Goal: Use online tool/utility: Utilize a website feature to perform a specific function

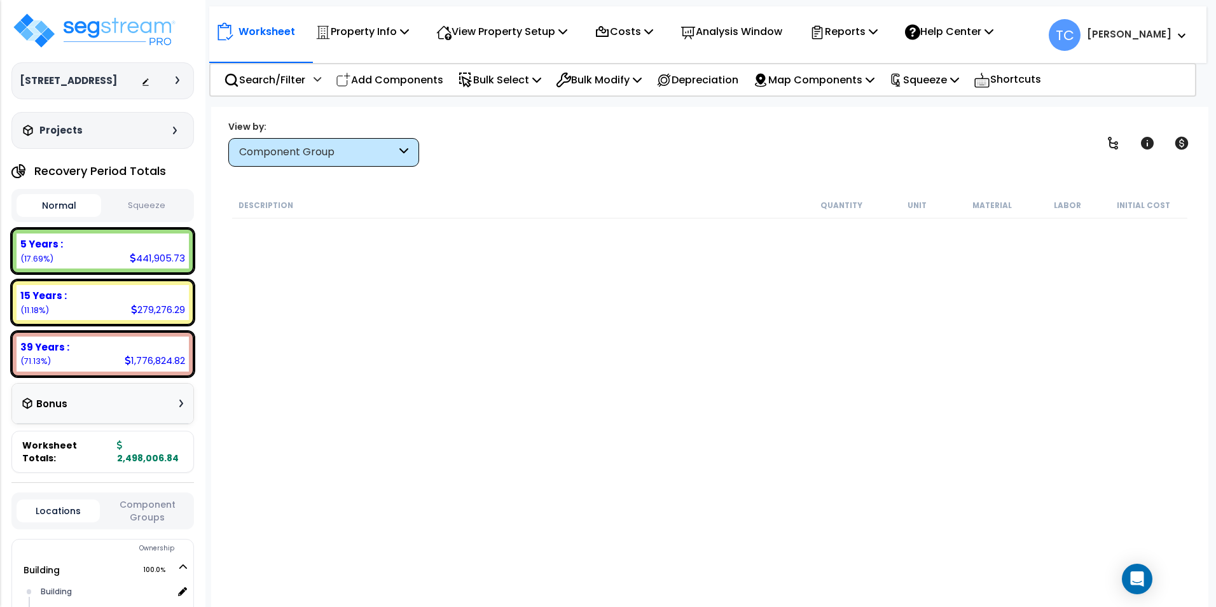
scroll to position [995, 0]
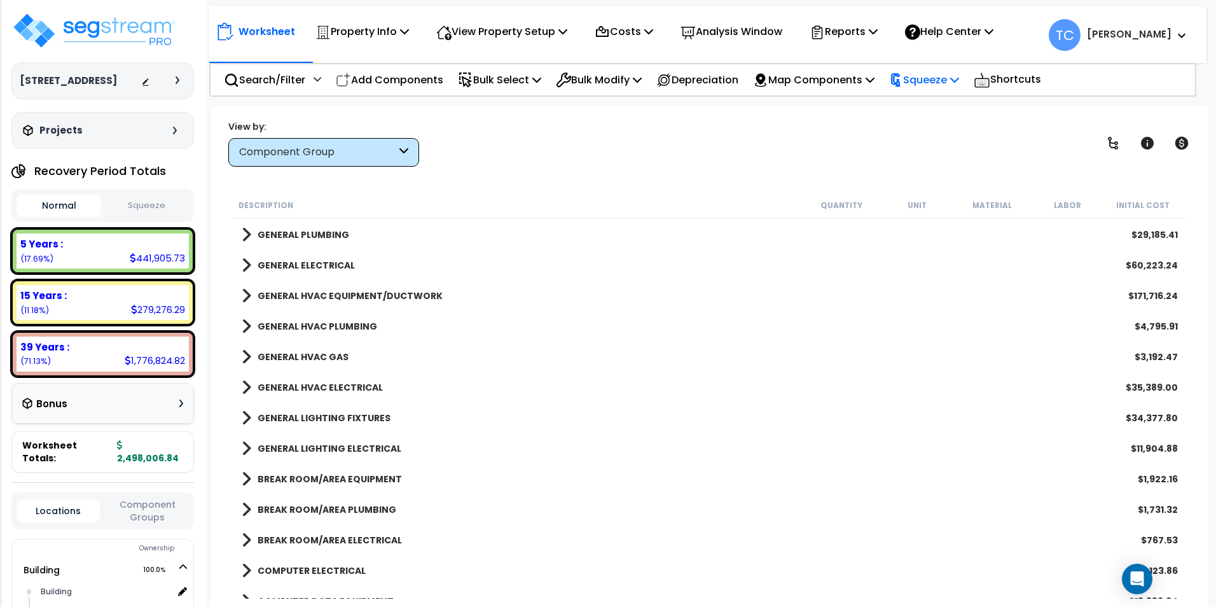
click at [957, 83] on p "Squeeze" at bounding box center [924, 79] width 70 height 17
click at [953, 106] on link "Squeeze" at bounding box center [945, 107] width 126 height 25
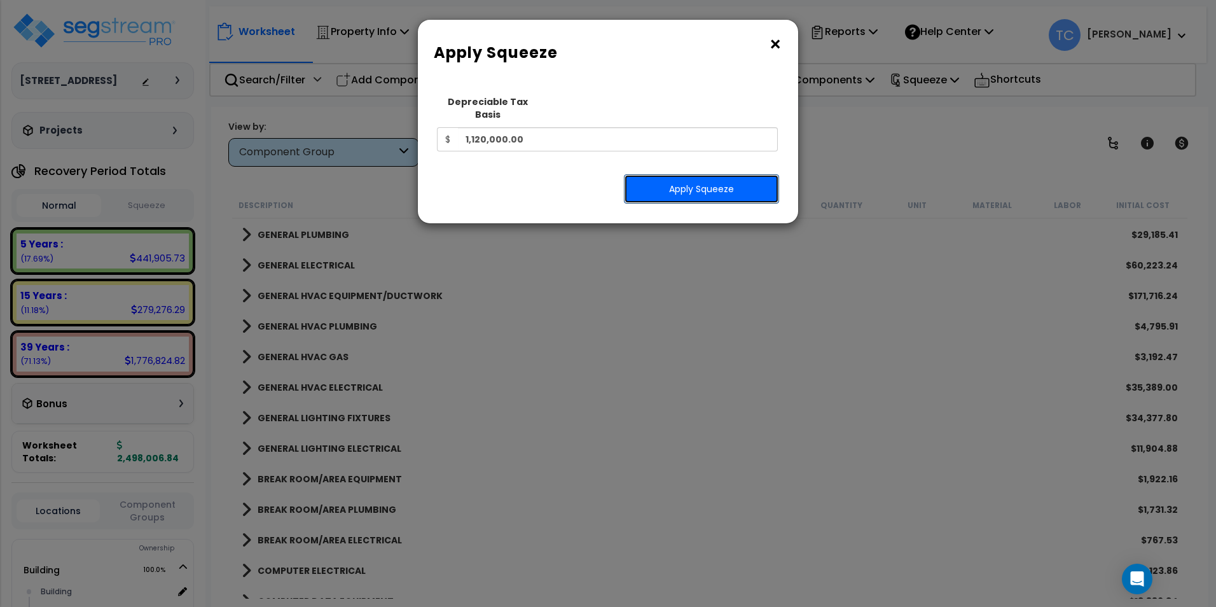
click at [729, 174] on button "Apply Squeeze" at bounding box center [701, 188] width 155 height 29
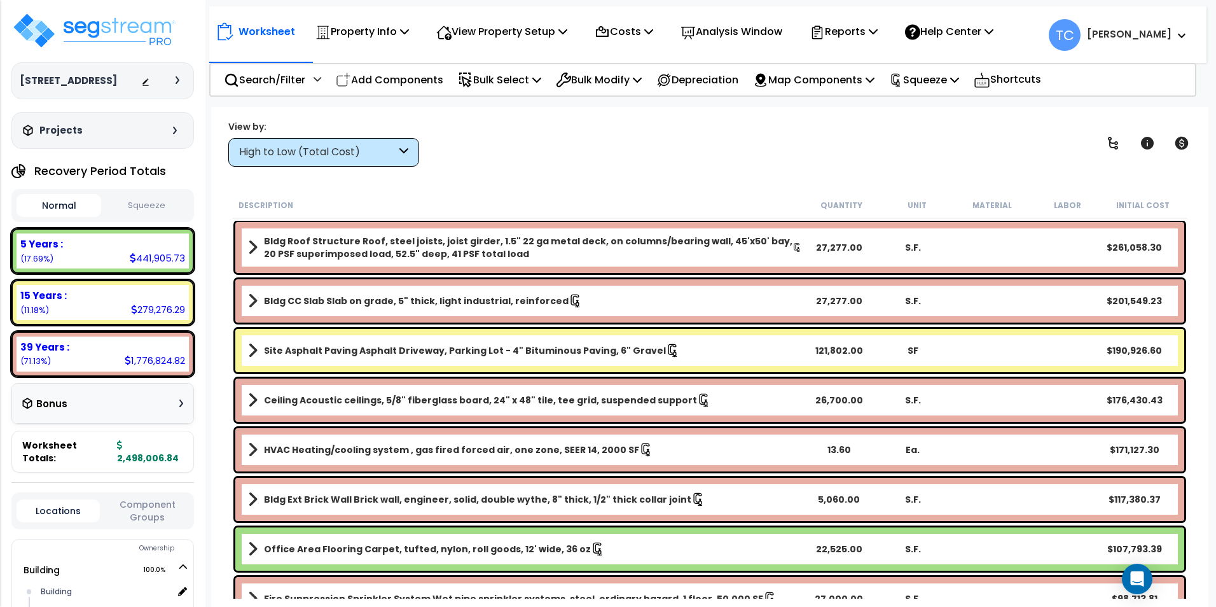
click at [927, 148] on div "View by: High to Low (Total Cost) High to Low (Total Cost)" at bounding box center [709, 143] width 971 height 47
click at [174, 209] on button "Squeeze" at bounding box center [146, 206] width 85 height 22
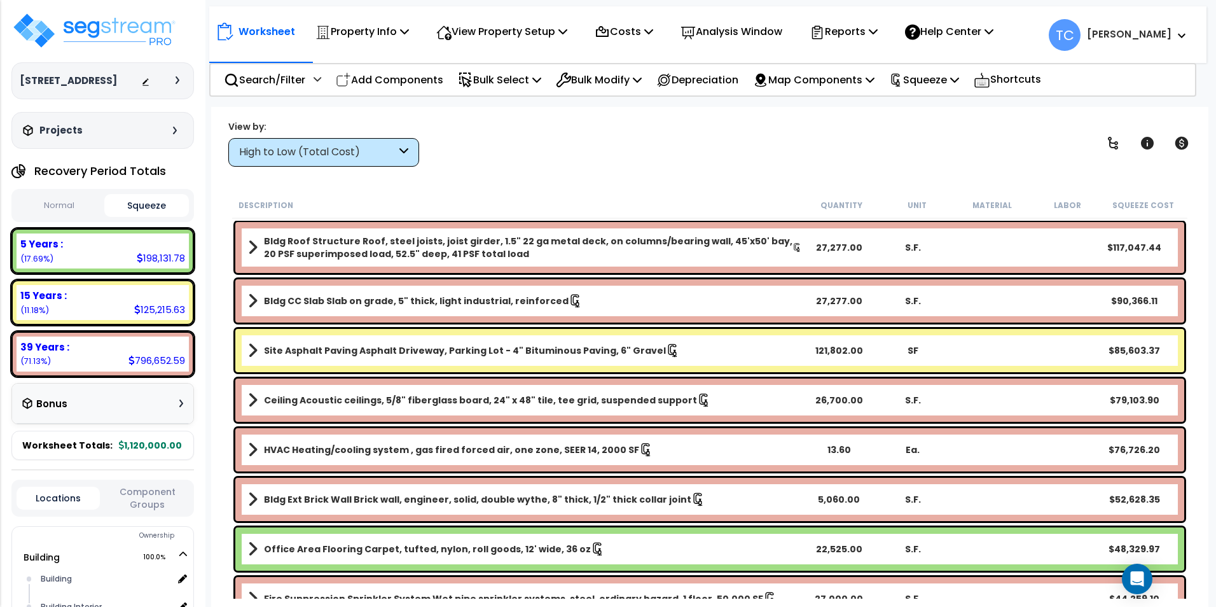
click at [396, 159] on div "High to Low (Total Cost)" at bounding box center [323, 152] width 191 height 29
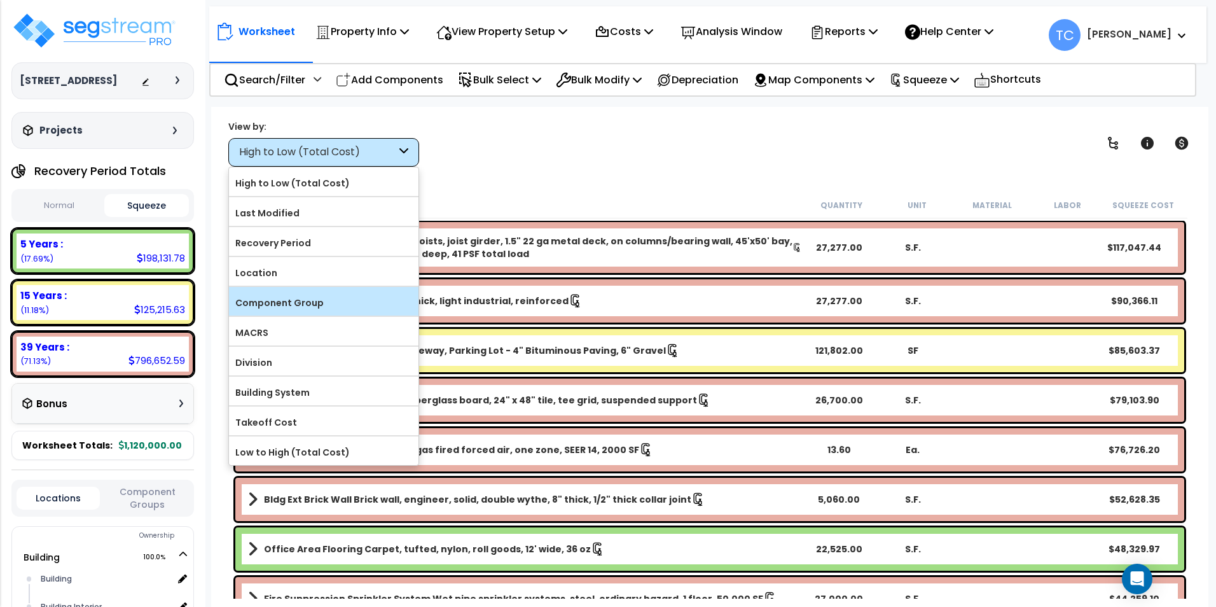
click at [325, 292] on div "Component Group" at bounding box center [323, 301] width 189 height 29
click at [256, 304] on label "Component Group" at bounding box center [323, 302] width 189 height 19
click at [0, 0] on input "Component Group" at bounding box center [0, 0] width 0 height 0
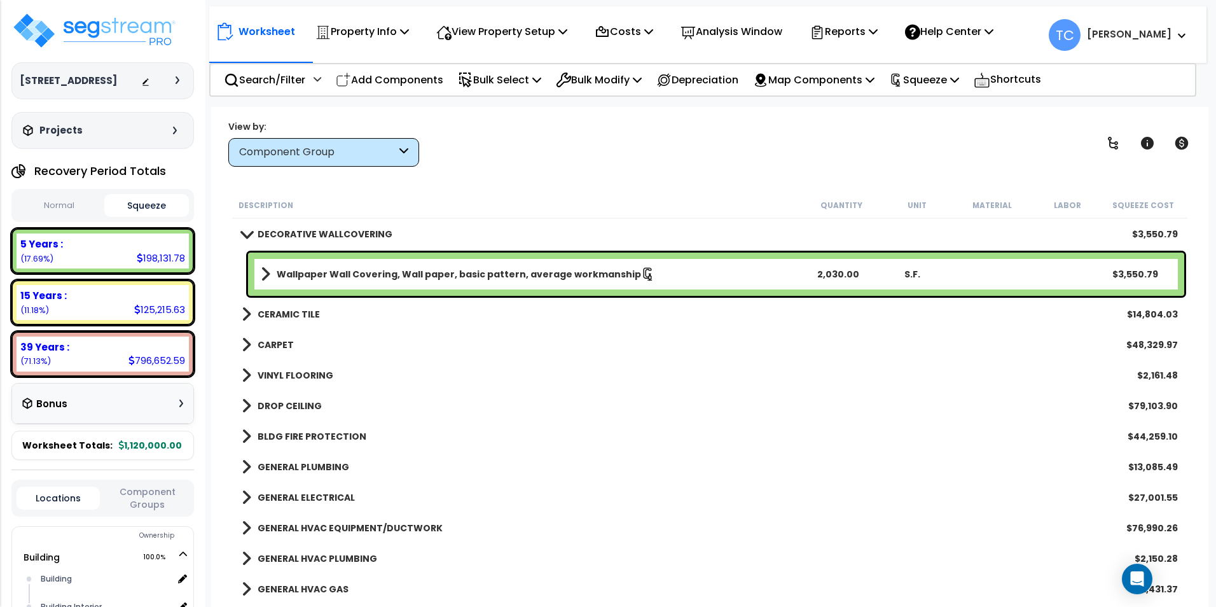
scroll to position [699, 0]
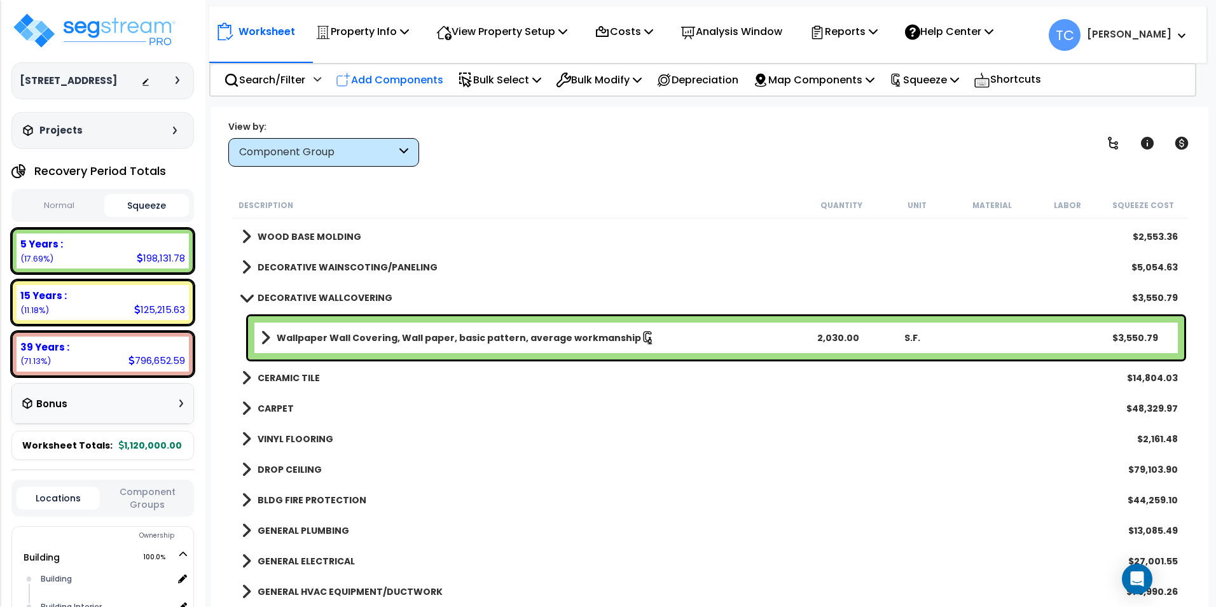
drag, startPoint x: 390, startPoint y: 68, endPoint x: 395, endPoint y: 77, distance: 10.3
click at [390, 68] on div "Add Components" at bounding box center [389, 80] width 121 height 30
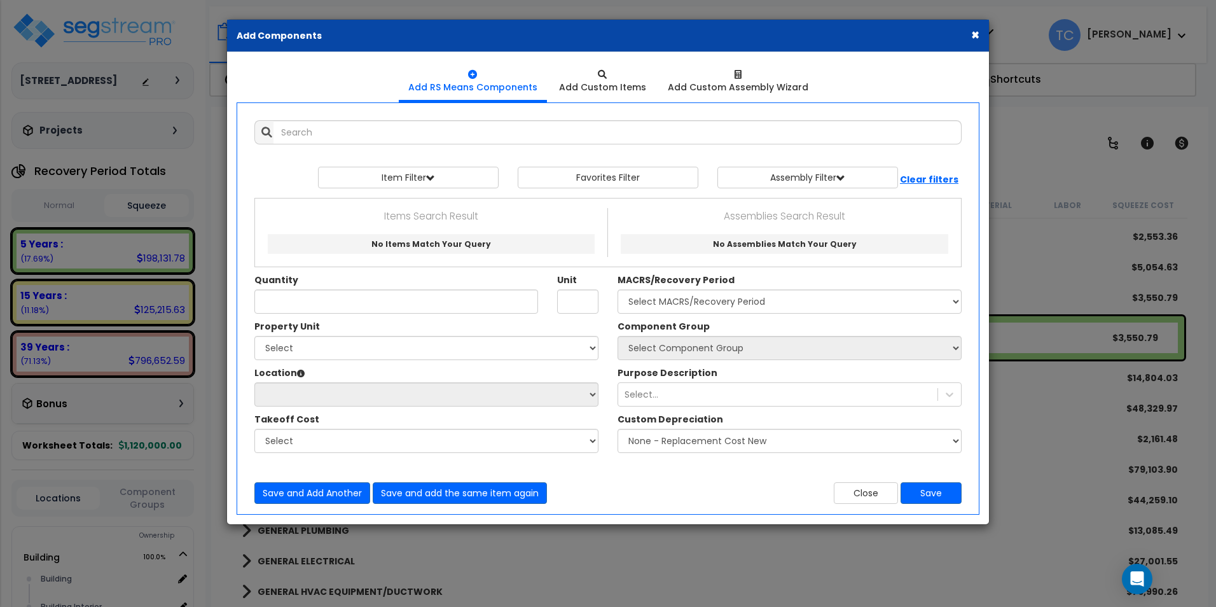
drag, startPoint x: 973, startPoint y: 32, endPoint x: 932, endPoint y: 201, distance: 173.5
click at [973, 32] on button "×" at bounding box center [975, 34] width 8 height 13
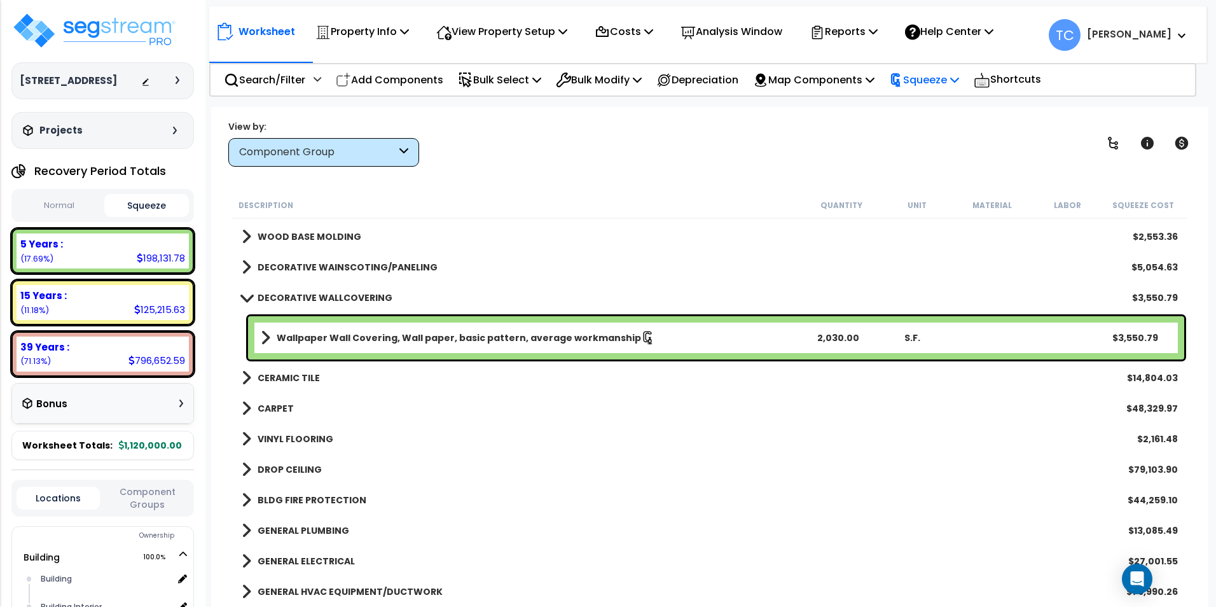
click at [947, 81] on p "Squeeze" at bounding box center [924, 79] width 70 height 17
click at [943, 140] on link "Reset Squeeze" at bounding box center [945, 134] width 126 height 25
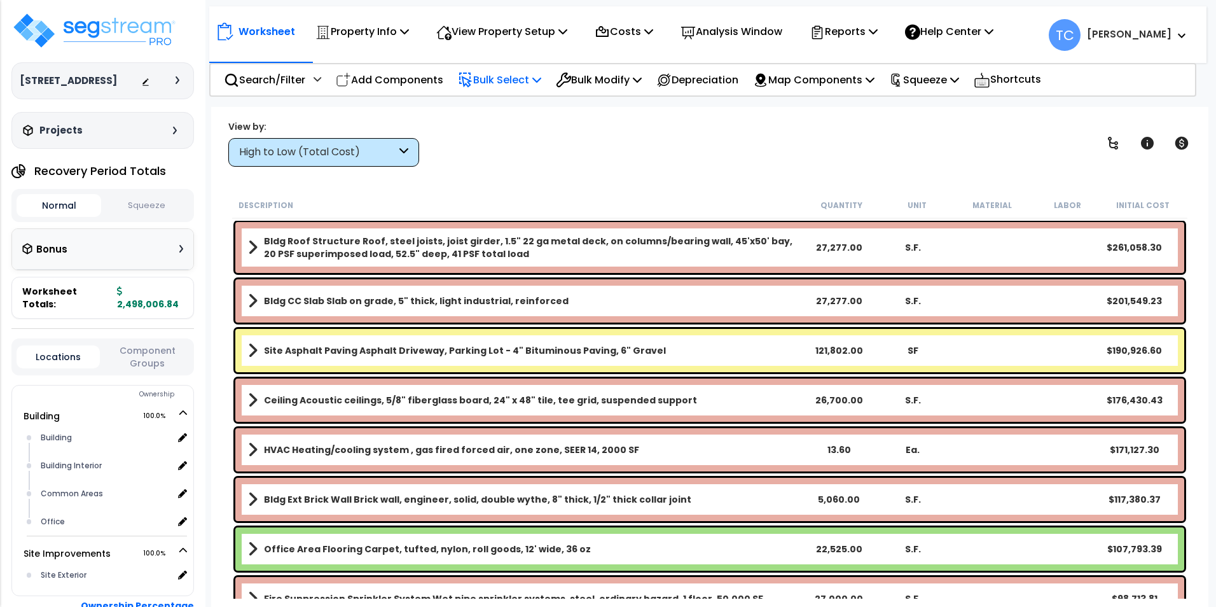
click at [519, 83] on p "Bulk Select" at bounding box center [499, 79] width 83 height 17
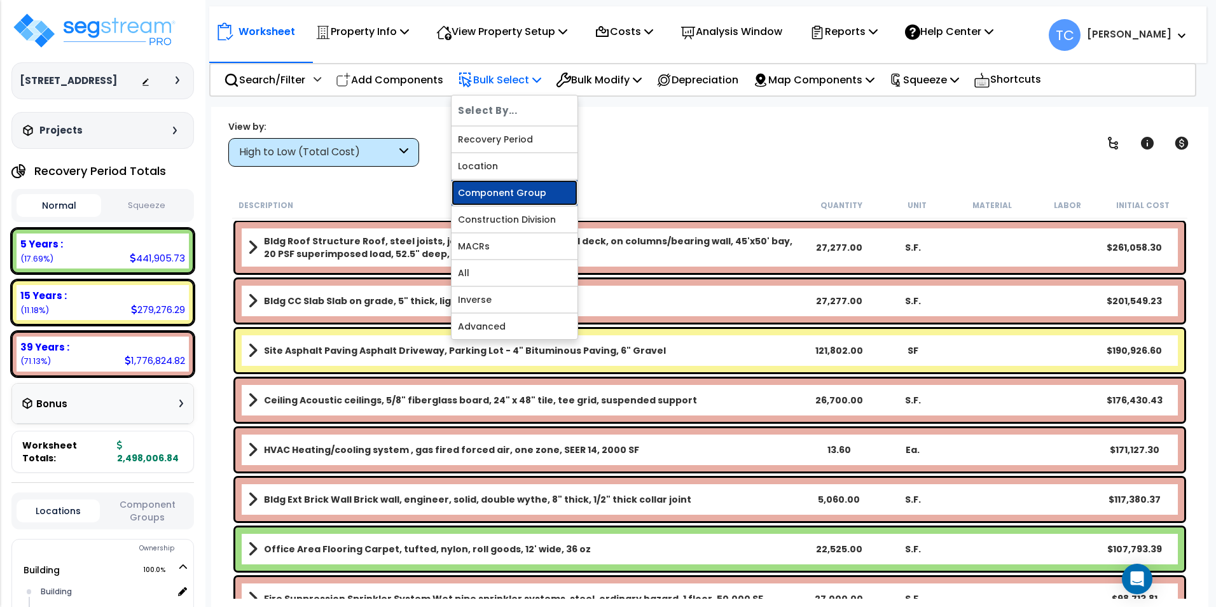
click at [531, 189] on link "Component Group" at bounding box center [514, 192] width 126 height 25
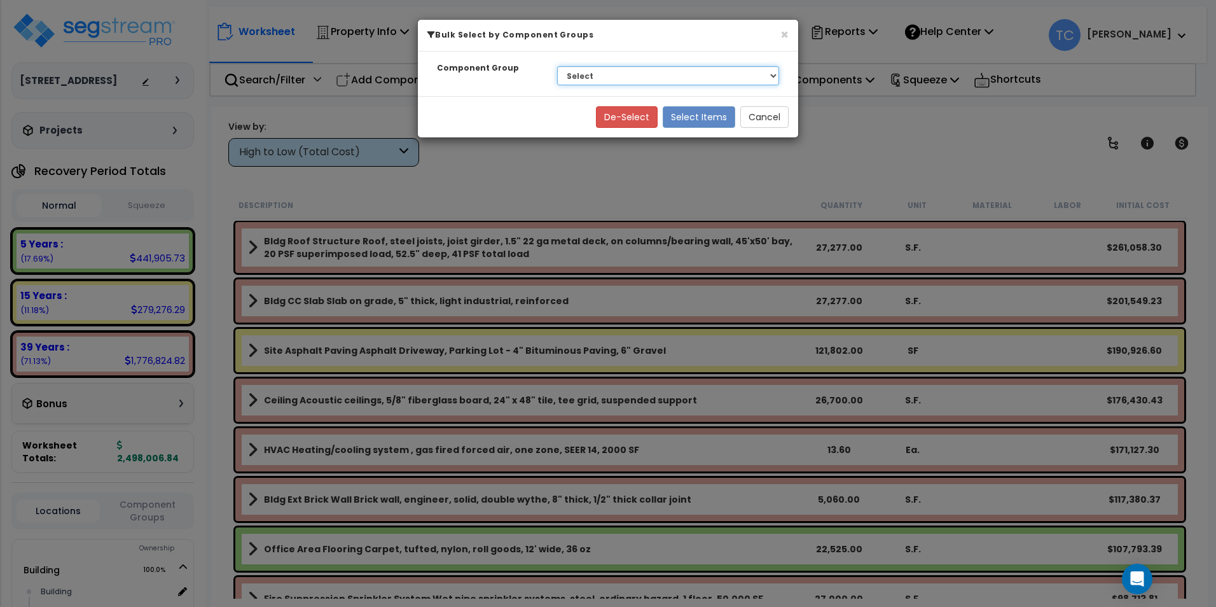
drag, startPoint x: 633, startPoint y: 75, endPoint x: 631, endPoint y: 87, distance: 12.3
click at [633, 75] on select "Select BLDG FOUNDATIONS BLDG CONCRETE SLAB ON GRADE EXTERIOR BRICK WALLS THERMA…" at bounding box center [668, 75] width 222 height 19
select select "14978"
click at [557, 66] on select "Select BLDG FOUNDATIONS BLDG CONCRETE SLAB ON GRADE EXTERIOR BRICK WALLS THERMA…" at bounding box center [668, 75] width 222 height 19
click at [699, 111] on button "Select Items" at bounding box center [698, 117] width 72 height 22
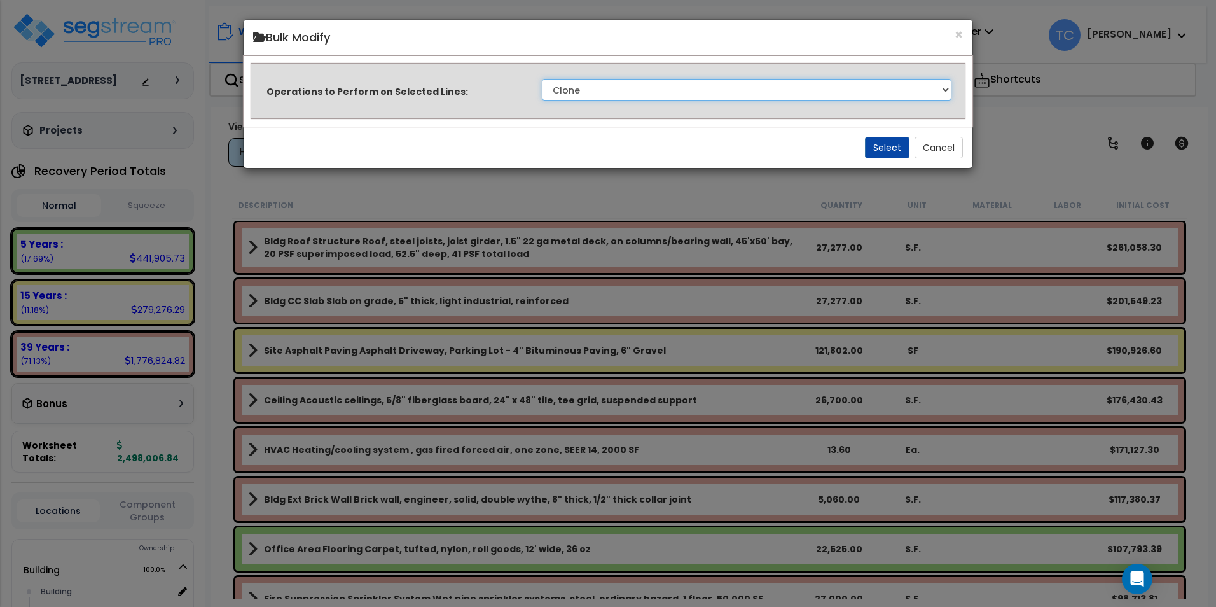
click at [646, 95] on select "Clone Delete Delete Zero Quantities Modify Component Group Modify Cost Sources …" at bounding box center [746, 90] width 409 height 22
select select "modifyTotalCostFactor"
click at [542, 79] on select "Clone Delete Delete Zero Quantities Modify Component Group Modify Cost Sources …" at bounding box center [746, 90] width 409 height 22
click at [895, 156] on button "Select" at bounding box center [887, 148] width 45 height 22
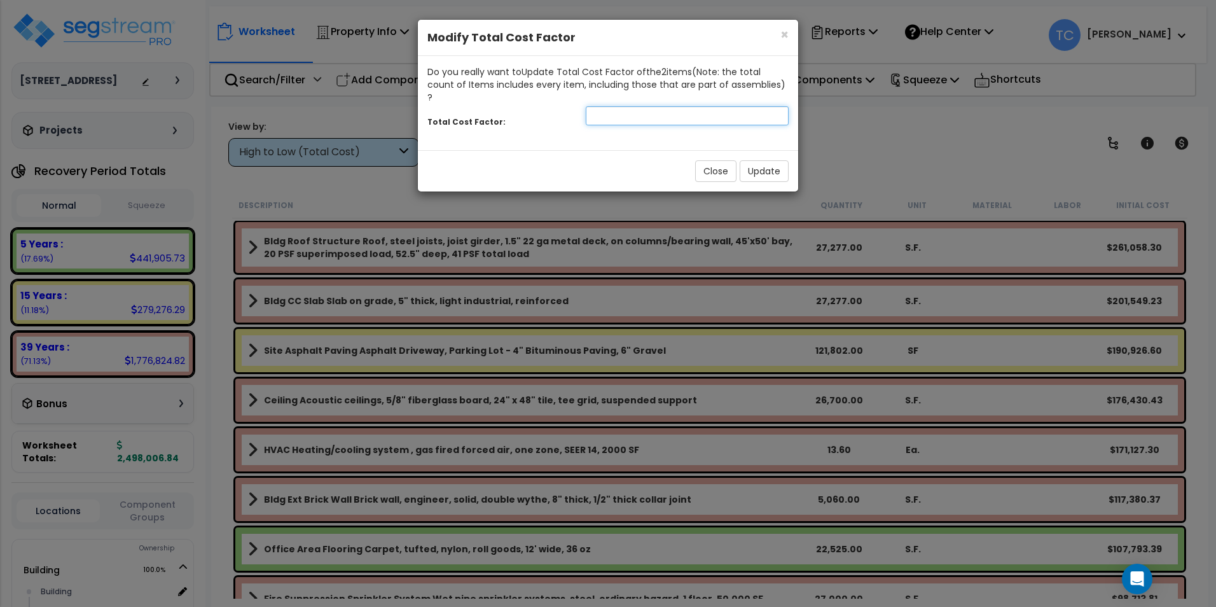
click at [699, 106] on input "number" at bounding box center [687, 115] width 203 height 19
type input "2.75"
click at [754, 160] on button "Update" at bounding box center [763, 171] width 49 height 22
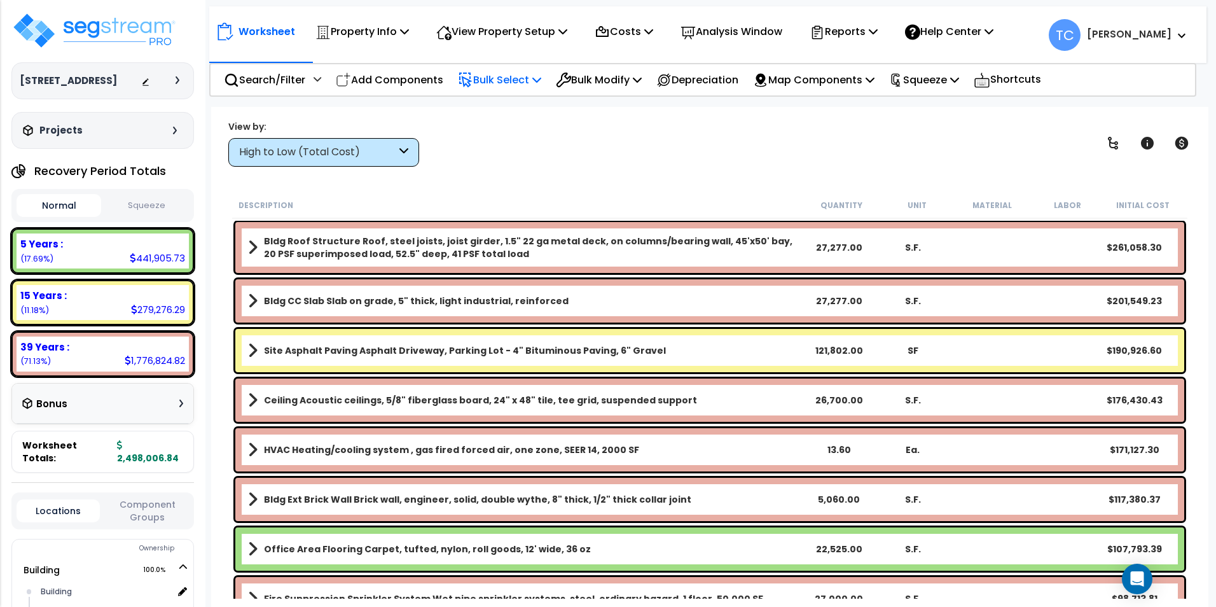
click at [494, 81] on p "Bulk Select" at bounding box center [499, 79] width 83 height 17
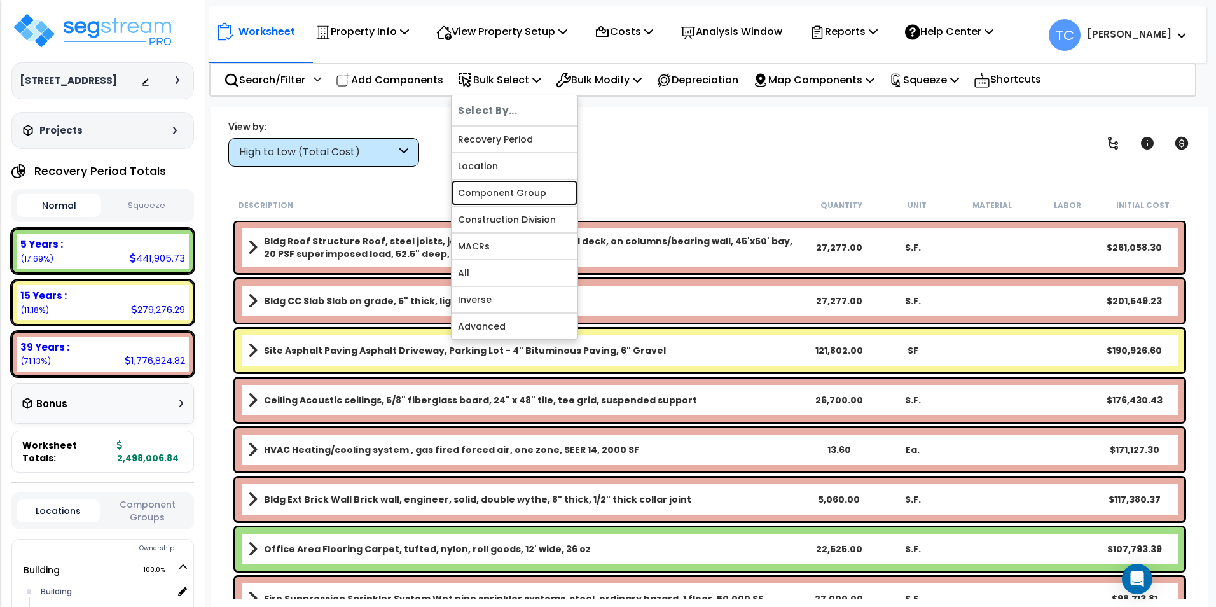
drag, startPoint x: 513, startPoint y: 195, endPoint x: 535, endPoint y: 188, distance: 23.3
click at [513, 195] on link "Component Group" at bounding box center [514, 192] width 126 height 25
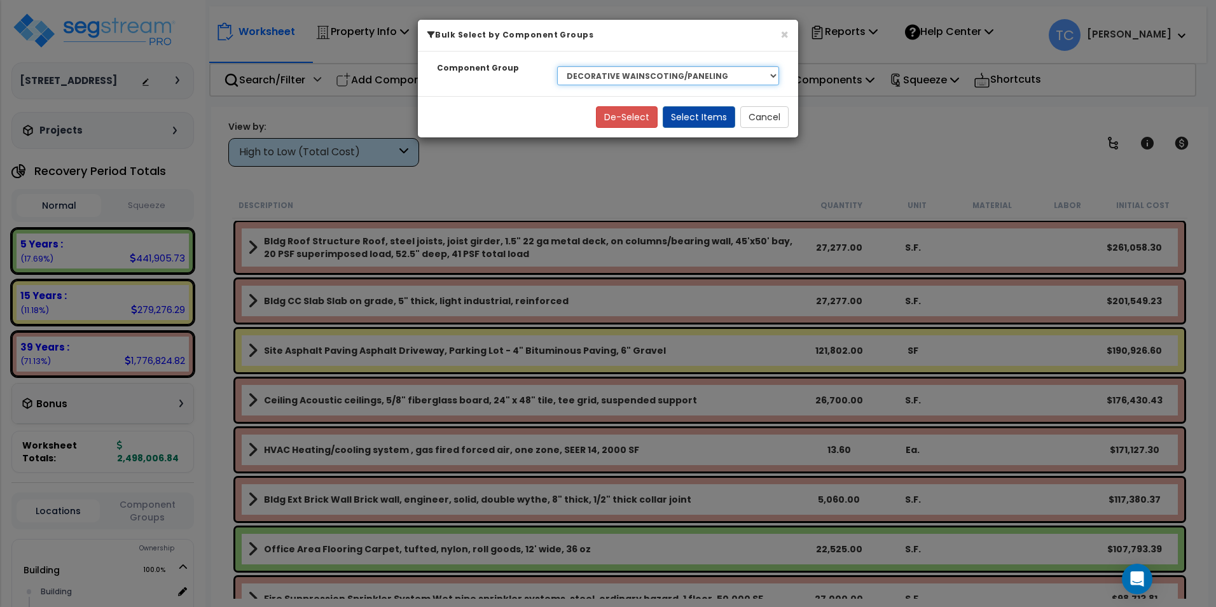
click at [659, 74] on select "Select BLDG FOUNDATIONS BLDG CONCRETE SLAB ON GRADE EXTERIOR BRICK WALLS THERMA…" at bounding box center [668, 75] width 222 height 19
select select "15131"
click at [557, 66] on select "Select BLDG FOUNDATIONS BLDG CONCRETE SLAB ON GRADE EXTERIOR BRICK WALLS THERMA…" at bounding box center [668, 75] width 222 height 19
click at [701, 113] on button "Select Items" at bounding box center [698, 117] width 72 height 22
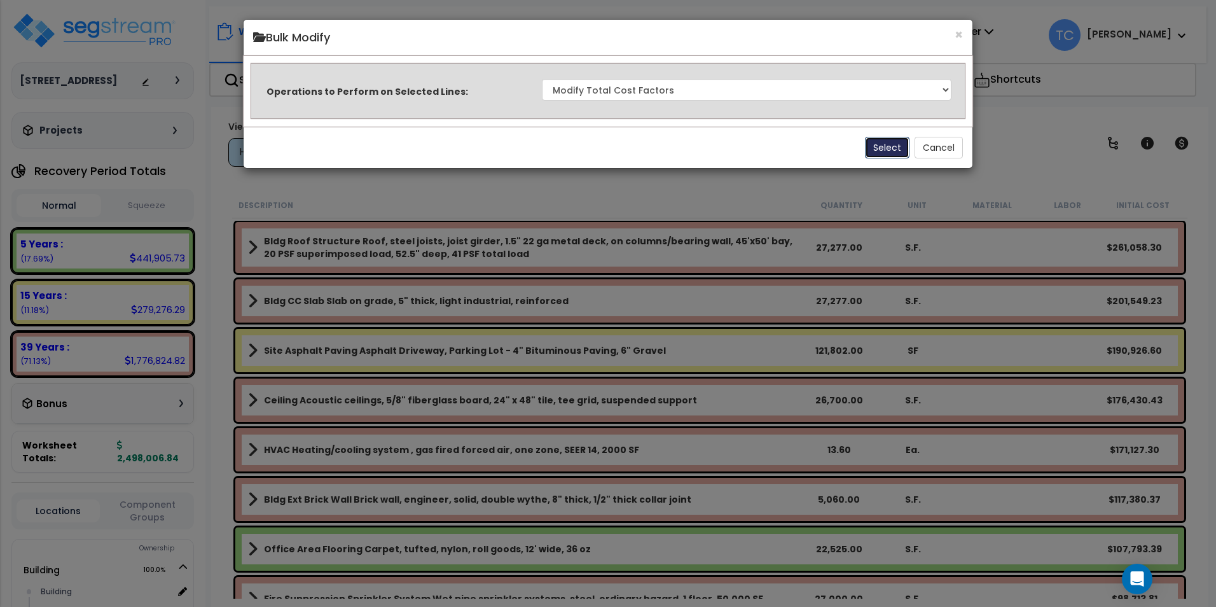
click at [881, 144] on button "Select" at bounding box center [887, 148] width 45 height 22
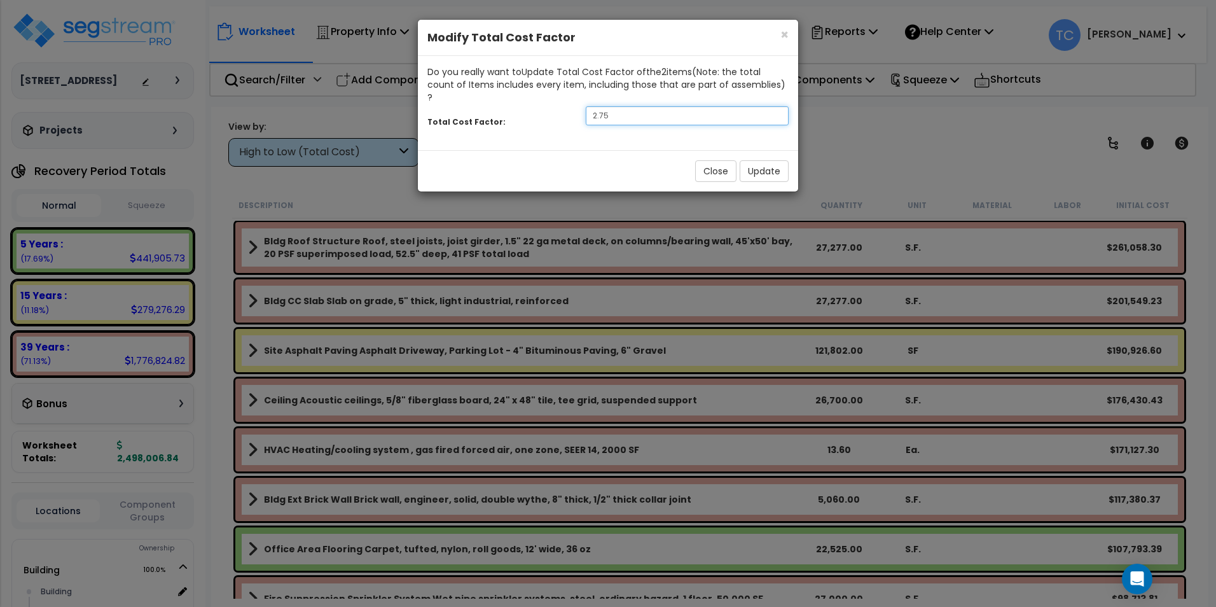
click at [675, 108] on input "2.75" at bounding box center [687, 115] width 203 height 19
type input "2.5"
click at [756, 162] on button "Update" at bounding box center [763, 171] width 49 height 22
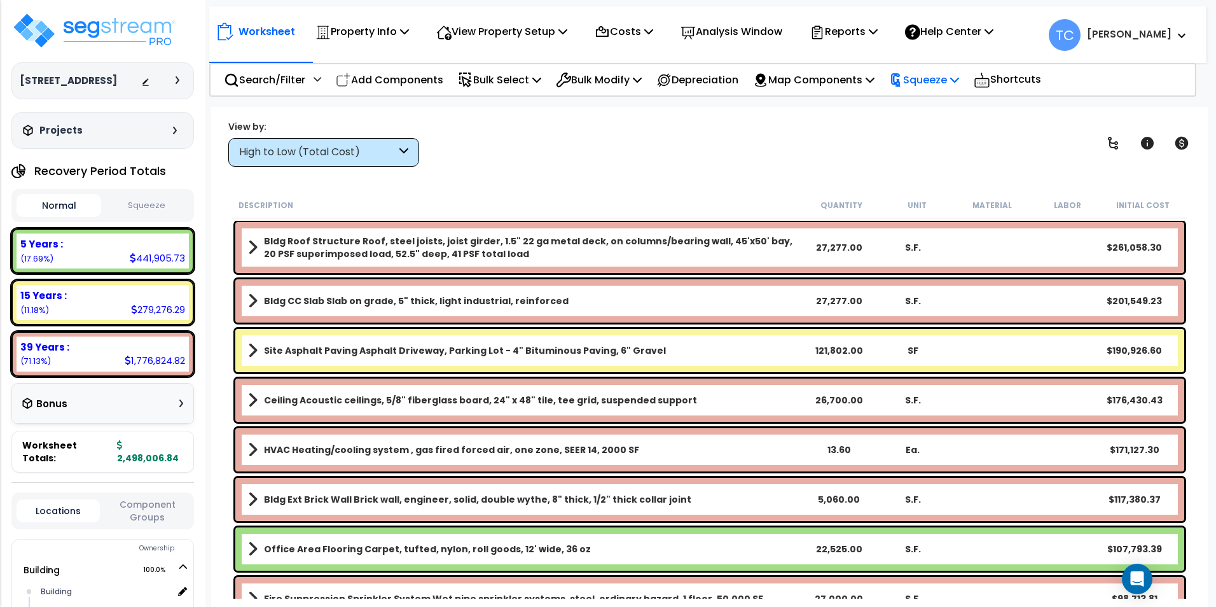
click at [947, 79] on p "Squeeze" at bounding box center [924, 79] width 70 height 17
click at [949, 102] on link "Squeeze" at bounding box center [945, 107] width 126 height 25
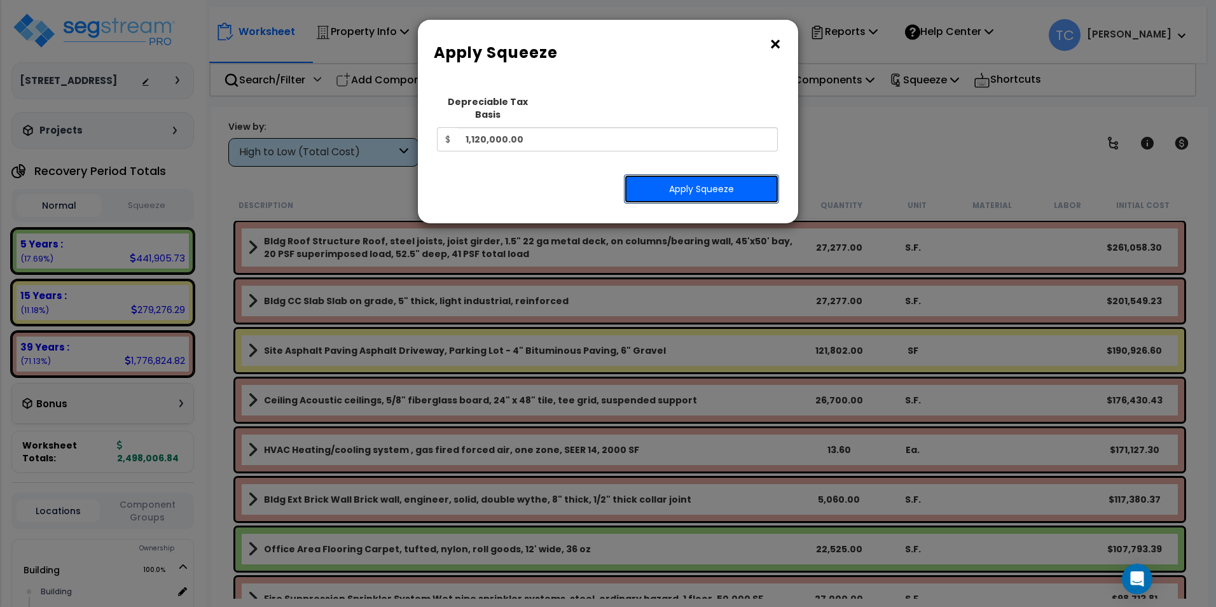
click at [740, 188] on button "Apply Squeeze" at bounding box center [701, 188] width 155 height 29
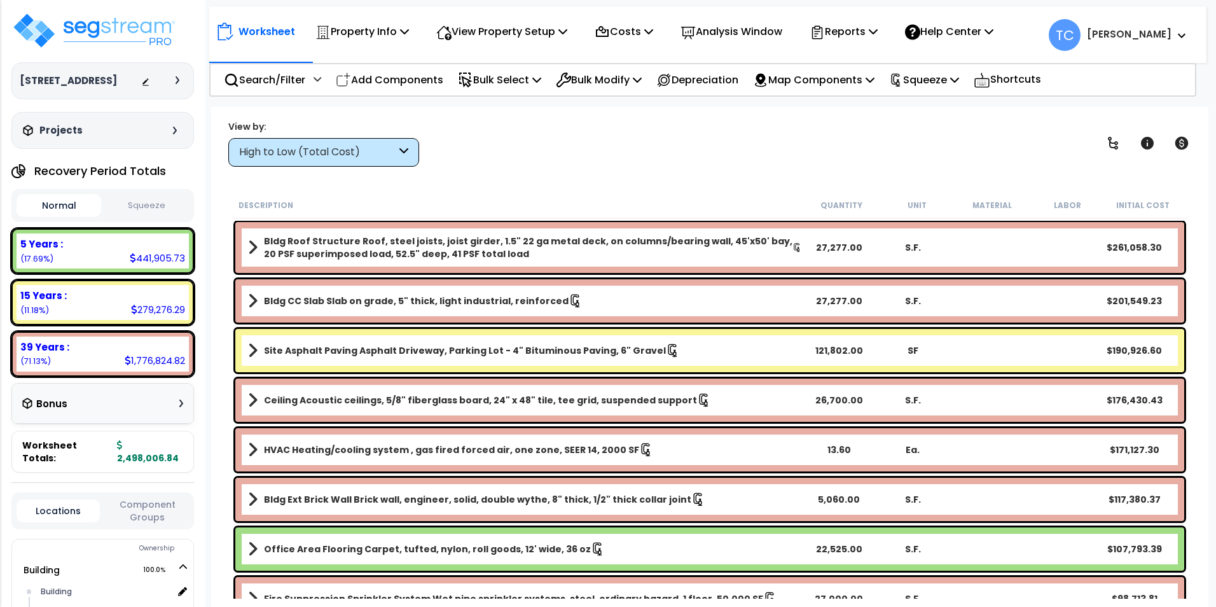
click at [399, 153] on icon at bounding box center [403, 152] width 9 height 15
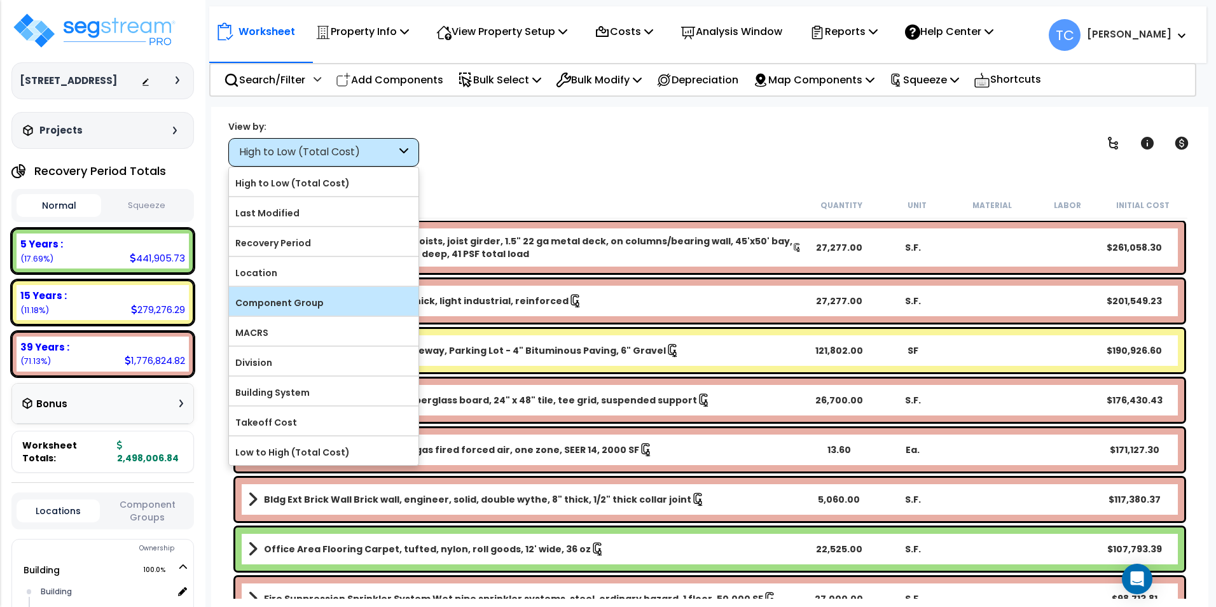
click at [367, 296] on label "Component Group" at bounding box center [323, 302] width 189 height 19
click at [0, 0] on input "Component Group" at bounding box center [0, 0] width 0 height 0
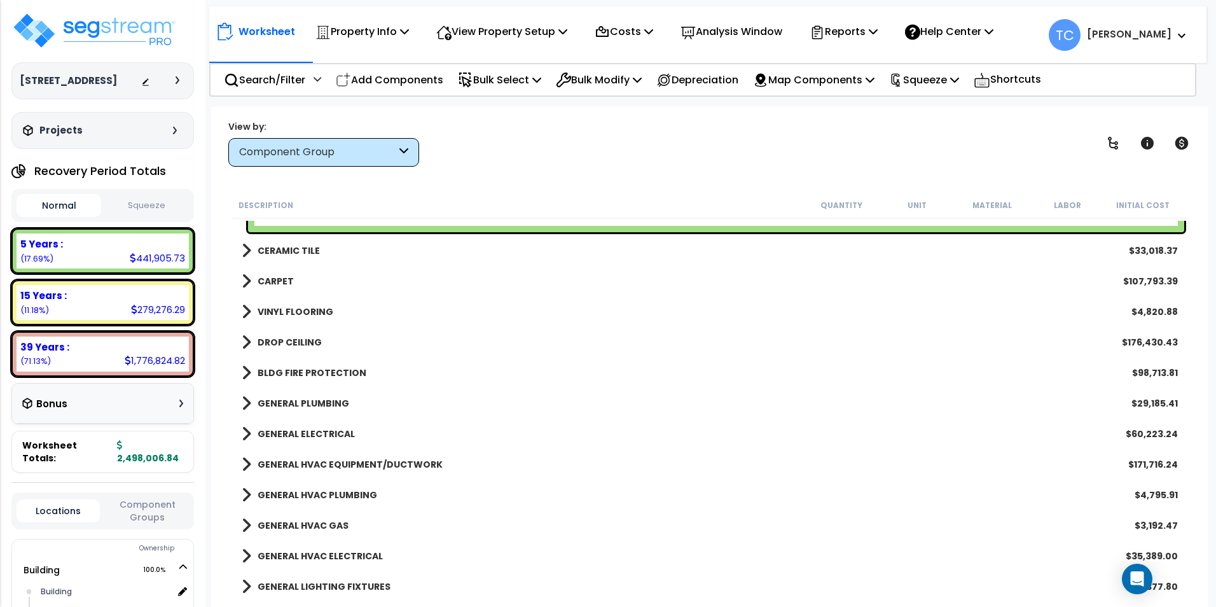
scroll to position [763, 0]
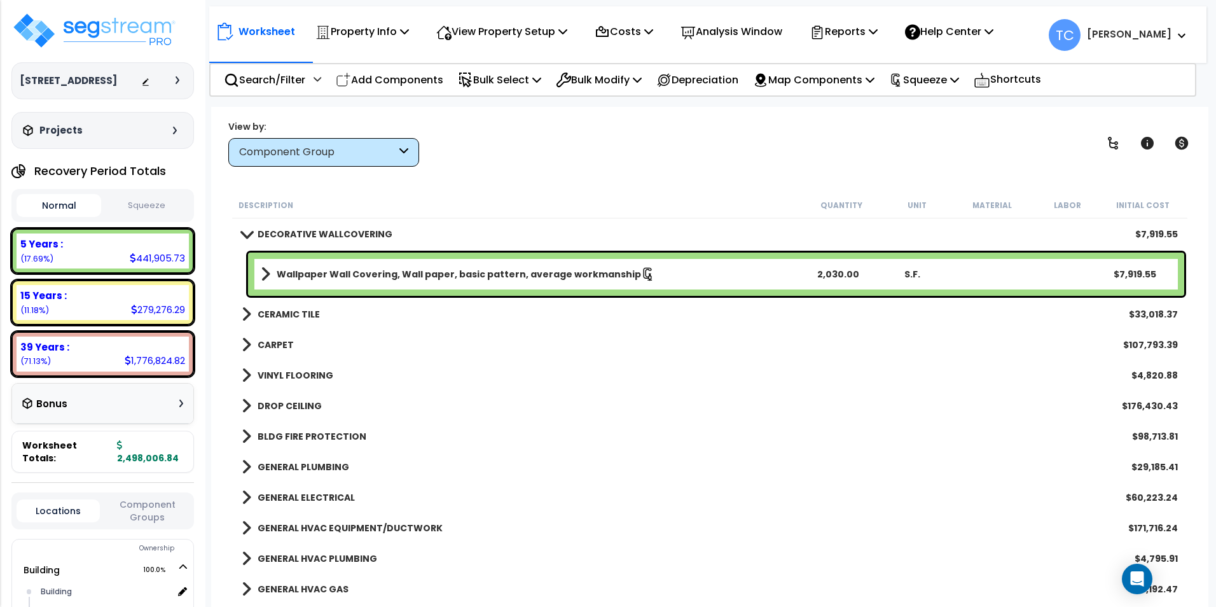
click at [135, 200] on button "Squeeze" at bounding box center [146, 206] width 85 height 22
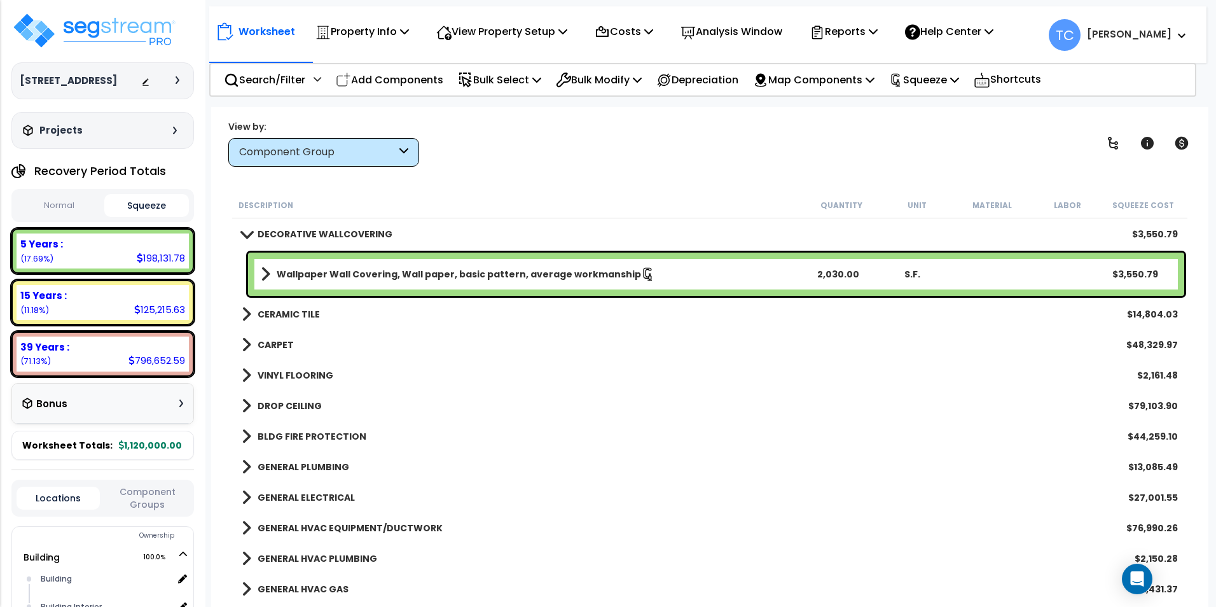
scroll to position [699, 0]
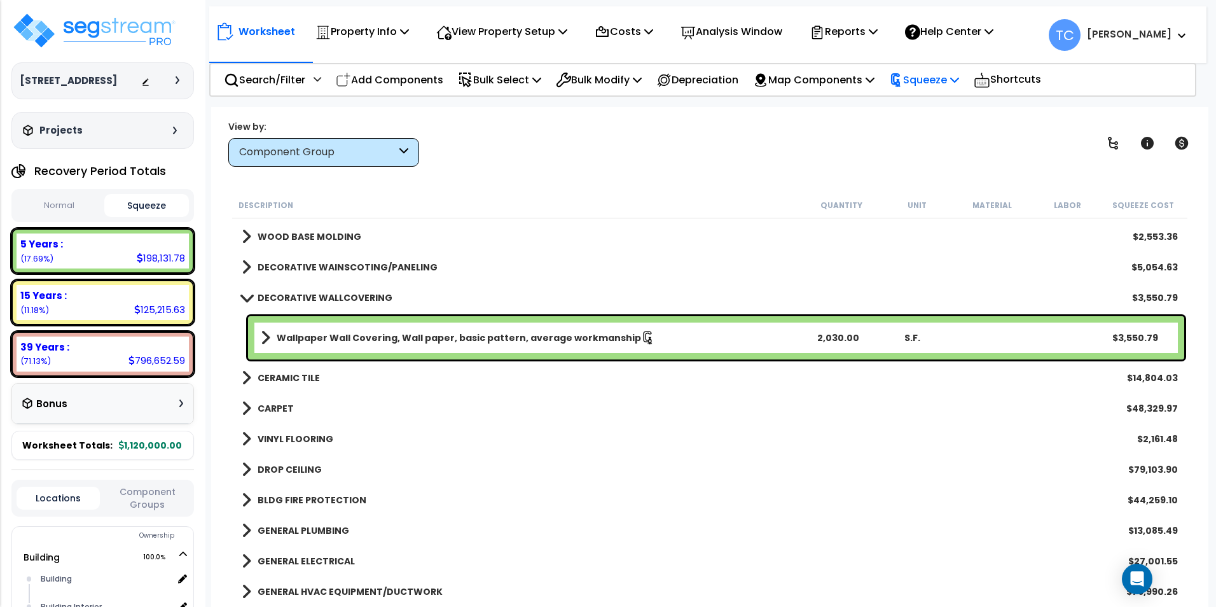
click at [947, 83] on p "Squeeze" at bounding box center [924, 79] width 70 height 17
click at [951, 137] on link "Reset Squeeze" at bounding box center [945, 134] width 126 height 25
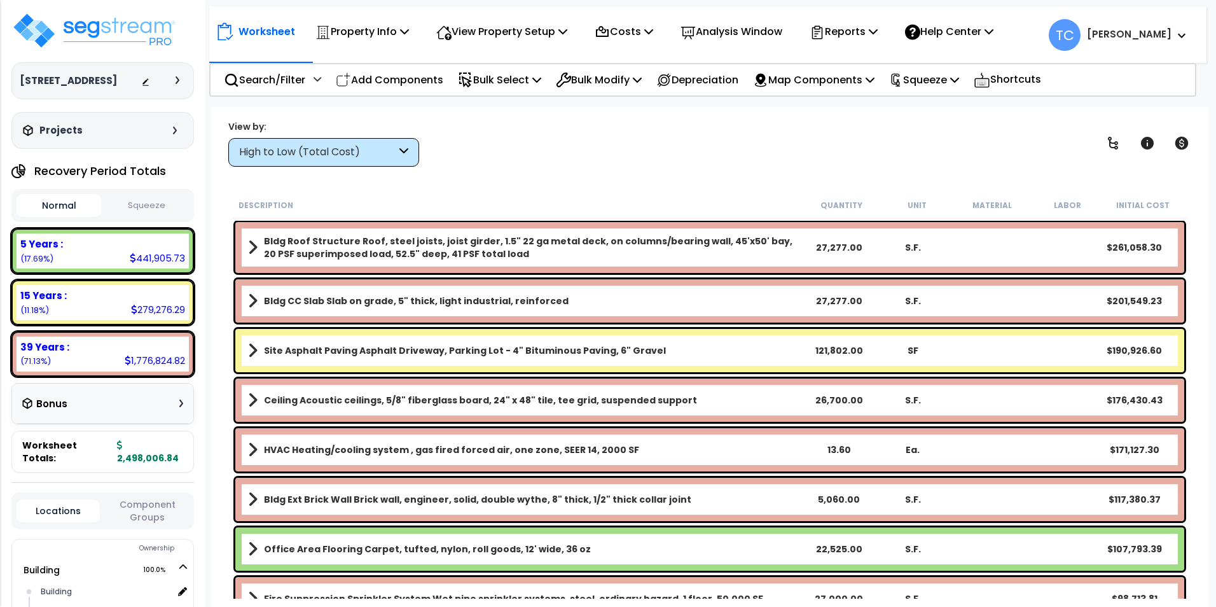
click at [500, 76] on p "Bulk Select" at bounding box center [499, 79] width 83 height 17
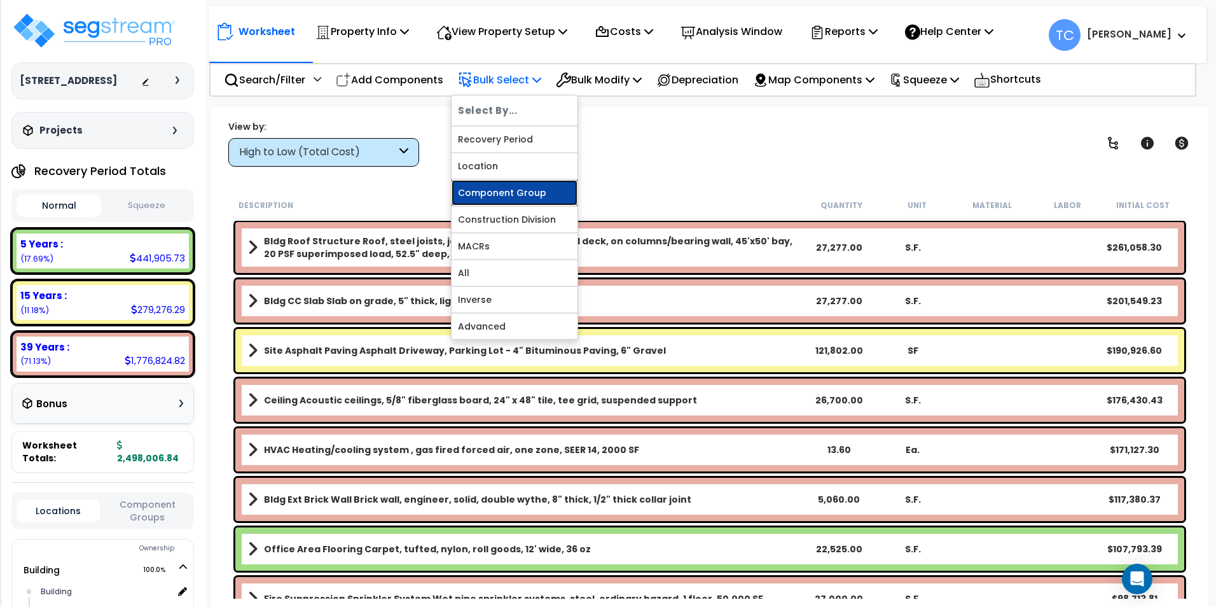
click at [496, 189] on link "Component Group" at bounding box center [514, 192] width 126 height 25
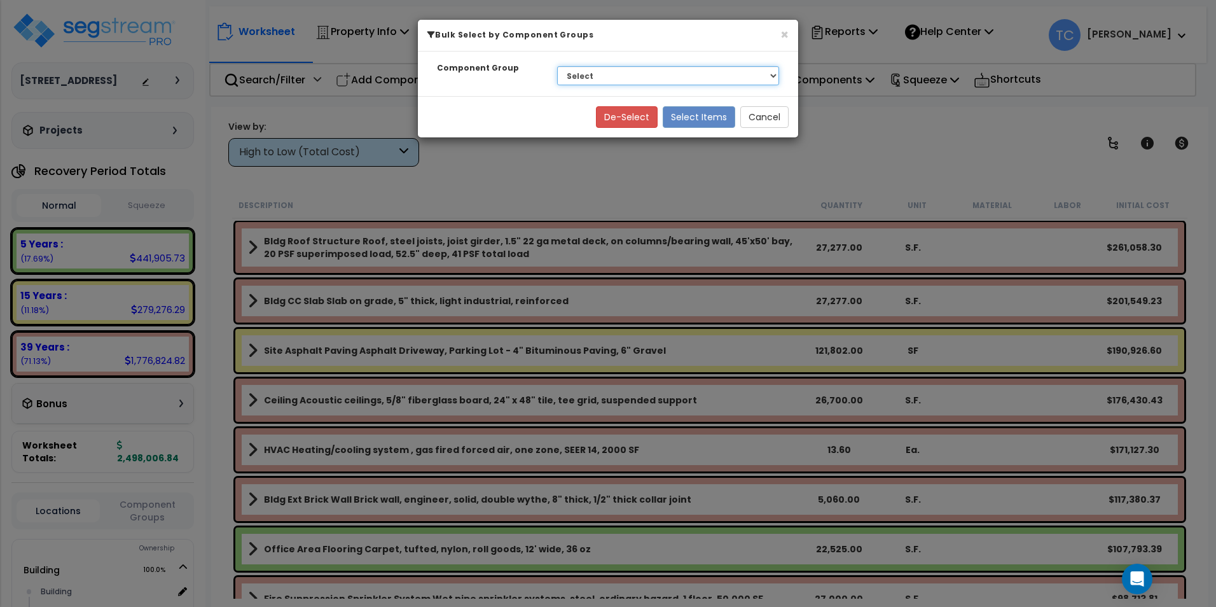
click at [650, 75] on select "Select BLDG FOUNDATIONS BLDG CONCRETE SLAB ON GRADE EXTERIOR BRICK WALLS THERMA…" at bounding box center [668, 75] width 222 height 19
select select "14978"
click at [557, 66] on select "Select BLDG FOUNDATIONS BLDG CONCRETE SLAB ON GRADE EXTERIOR BRICK WALLS THERMA…" at bounding box center [668, 75] width 222 height 19
click at [701, 117] on button "Select Items" at bounding box center [698, 117] width 72 height 22
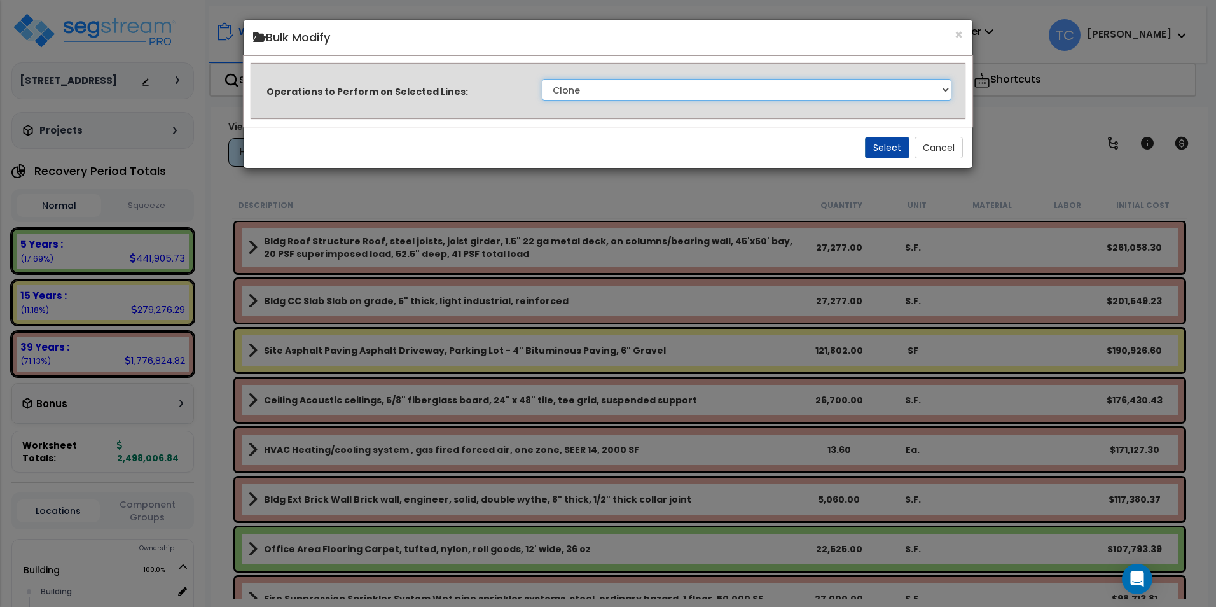
click at [757, 92] on select "Clone Delete Delete Zero Quantities Modify Component Group Modify Cost Sources …" at bounding box center [746, 90] width 409 height 22
select select "modifyTotalCostFactor"
click at [542, 79] on select "Clone Delete Delete Zero Quantities Modify Component Group Modify Cost Sources …" at bounding box center [746, 90] width 409 height 22
click at [899, 144] on button "Select" at bounding box center [887, 148] width 45 height 22
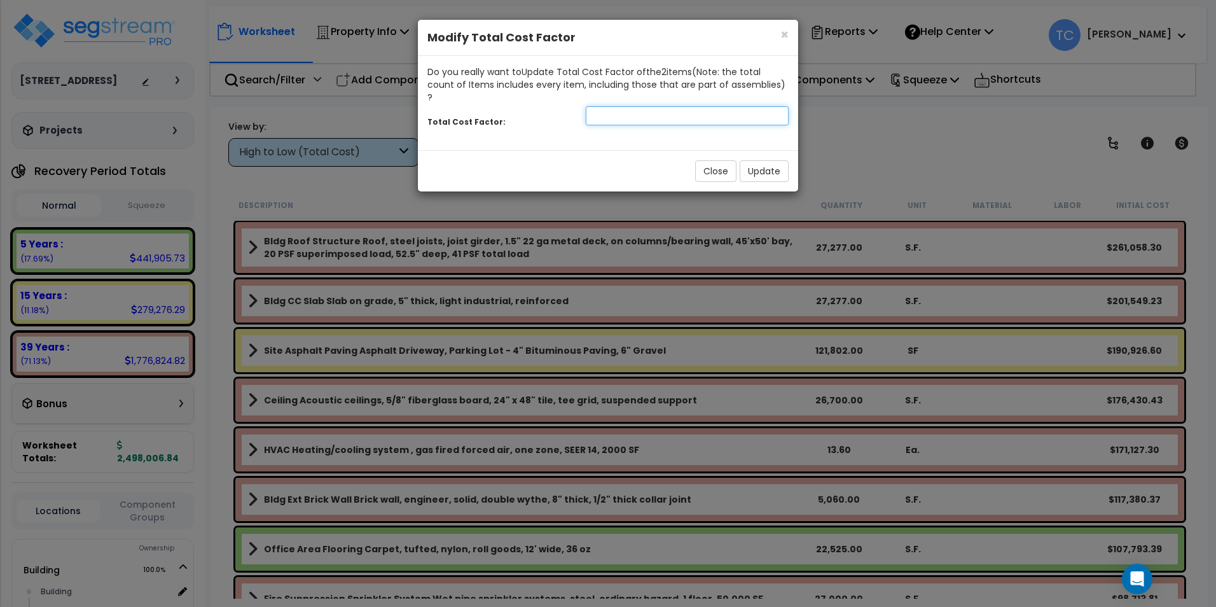
click at [603, 106] on input "number" at bounding box center [687, 115] width 203 height 19
type input "3"
click at [758, 163] on button "Update" at bounding box center [763, 171] width 49 height 22
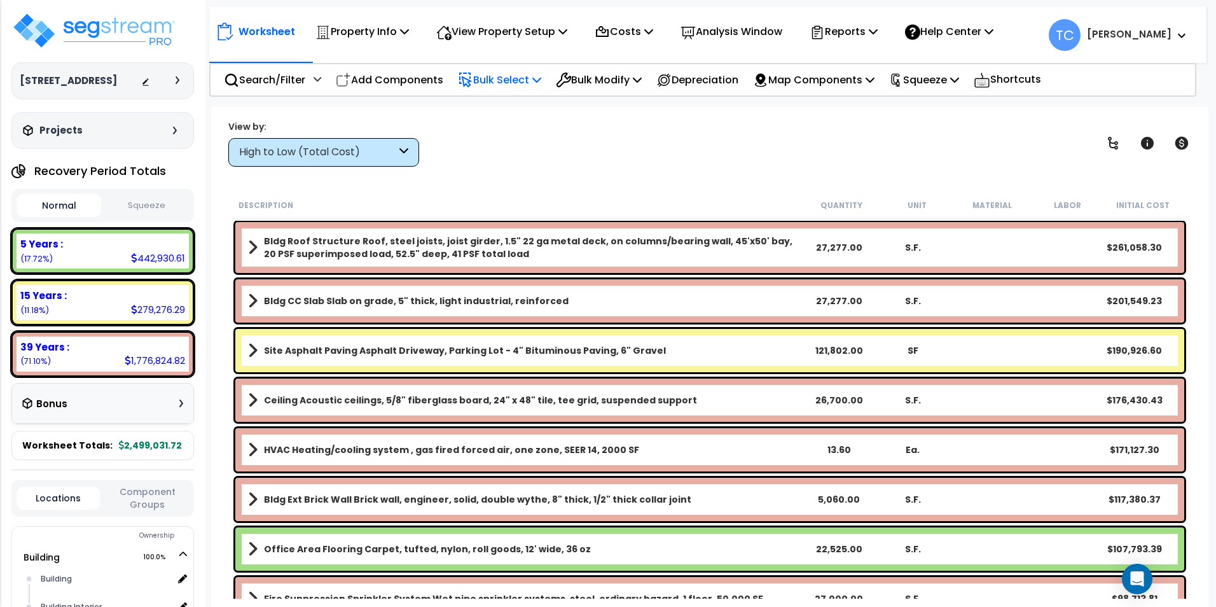
click at [503, 85] on p "Bulk Select" at bounding box center [499, 79] width 83 height 17
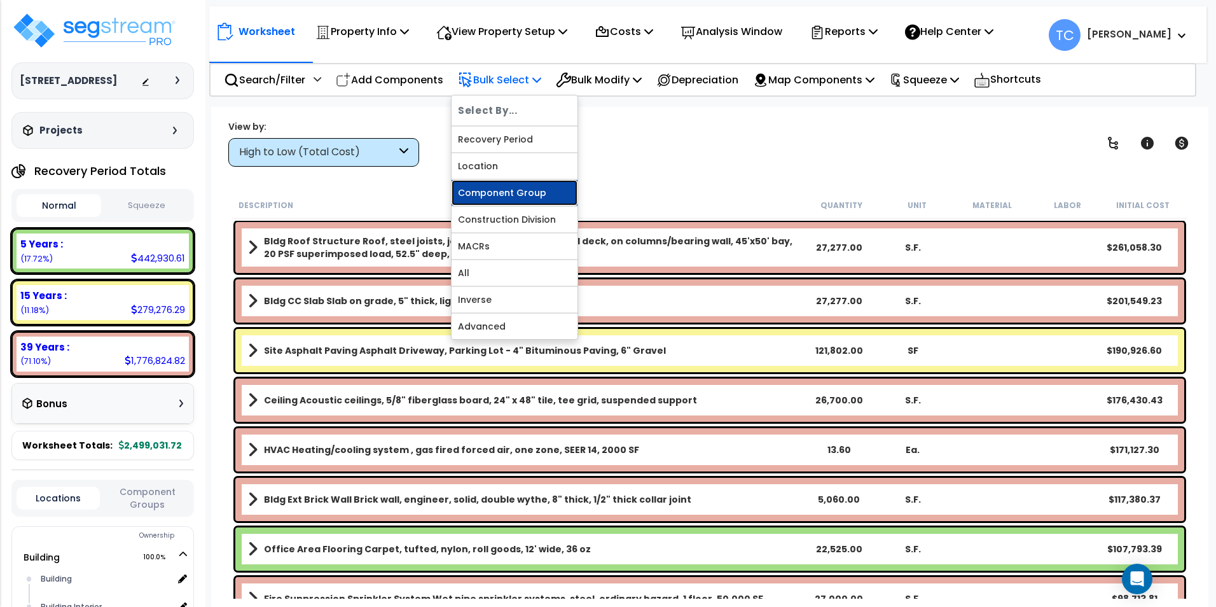
click at [523, 189] on link "Component Group" at bounding box center [514, 192] width 126 height 25
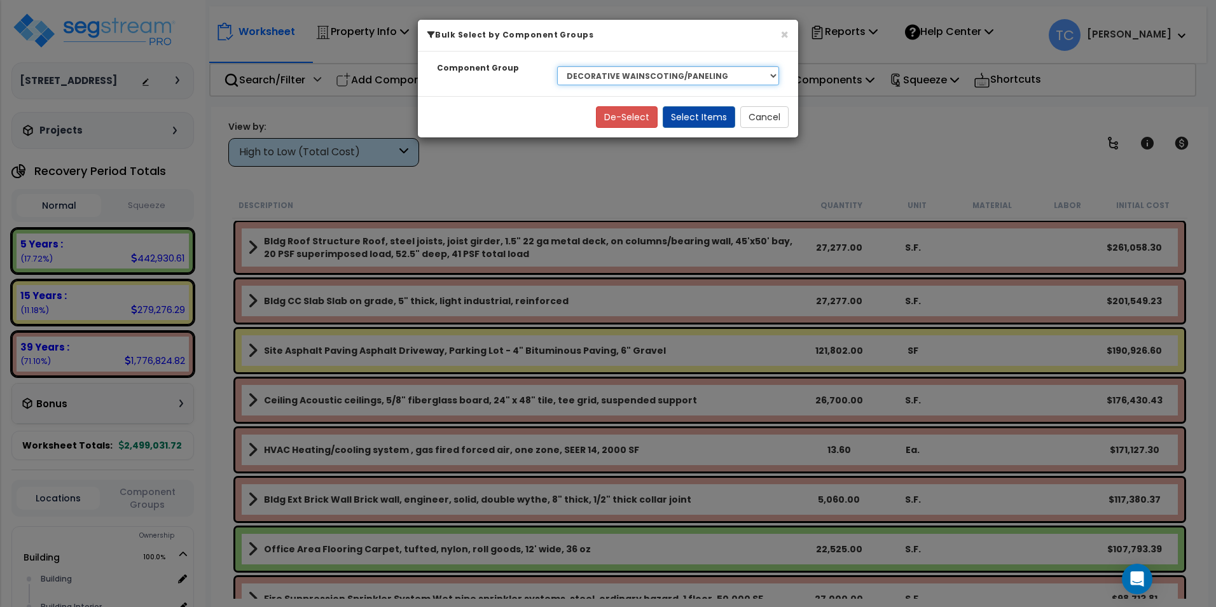
drag, startPoint x: 628, startPoint y: 76, endPoint x: 628, endPoint y: 84, distance: 8.3
click at [628, 76] on select "Select BLDG FOUNDATIONS BLDG CONCRETE SLAB ON GRADE EXTERIOR BRICK WALLS THERMA…" at bounding box center [668, 75] width 222 height 19
select select "15131"
click at [557, 66] on select "Select BLDG FOUNDATIONS BLDG CONCRETE SLAB ON GRADE EXTERIOR BRICK WALLS THERMA…" at bounding box center [668, 75] width 222 height 19
click at [699, 118] on button "Select Items" at bounding box center [698, 117] width 72 height 22
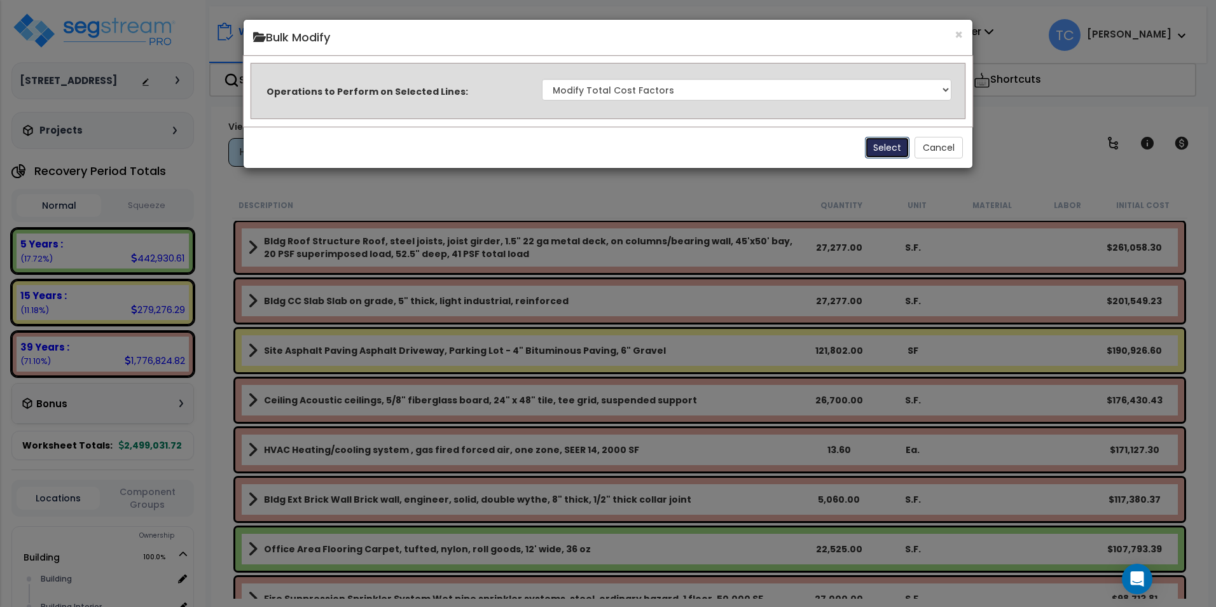
click at [889, 146] on button "Select" at bounding box center [887, 148] width 45 height 22
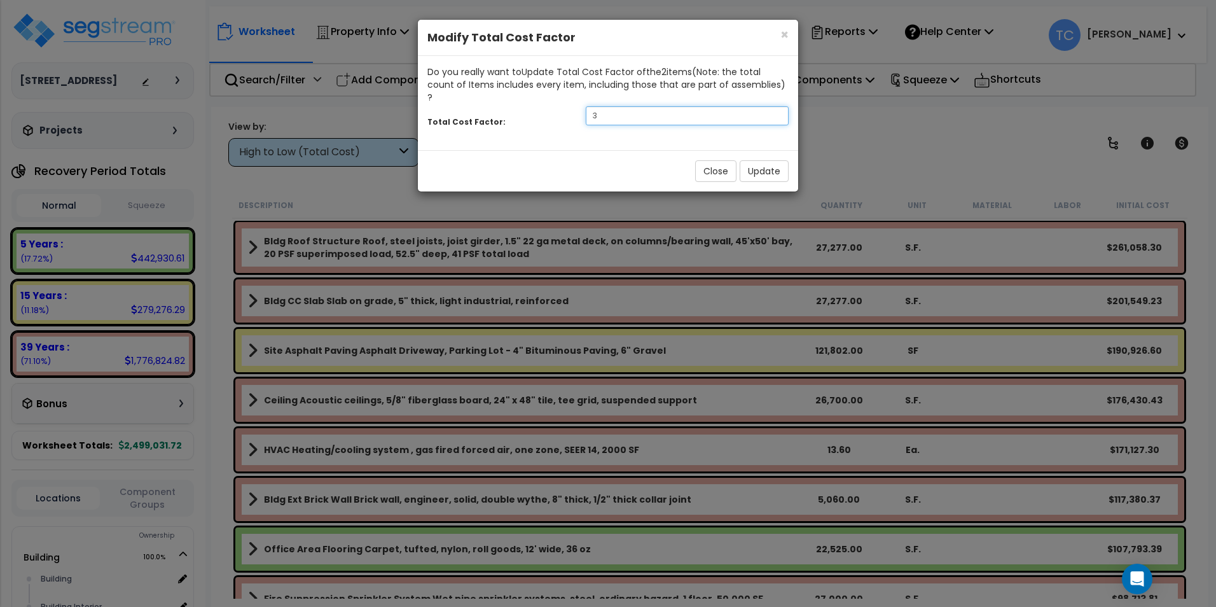
drag, startPoint x: 627, startPoint y: 101, endPoint x: 434, endPoint y: 117, distance: 193.9
click at [434, 117] on div "Total Cost Factor: 3" at bounding box center [608, 117] width 380 height 27
type input "2.75"
click at [768, 160] on button "Update" at bounding box center [763, 171] width 49 height 22
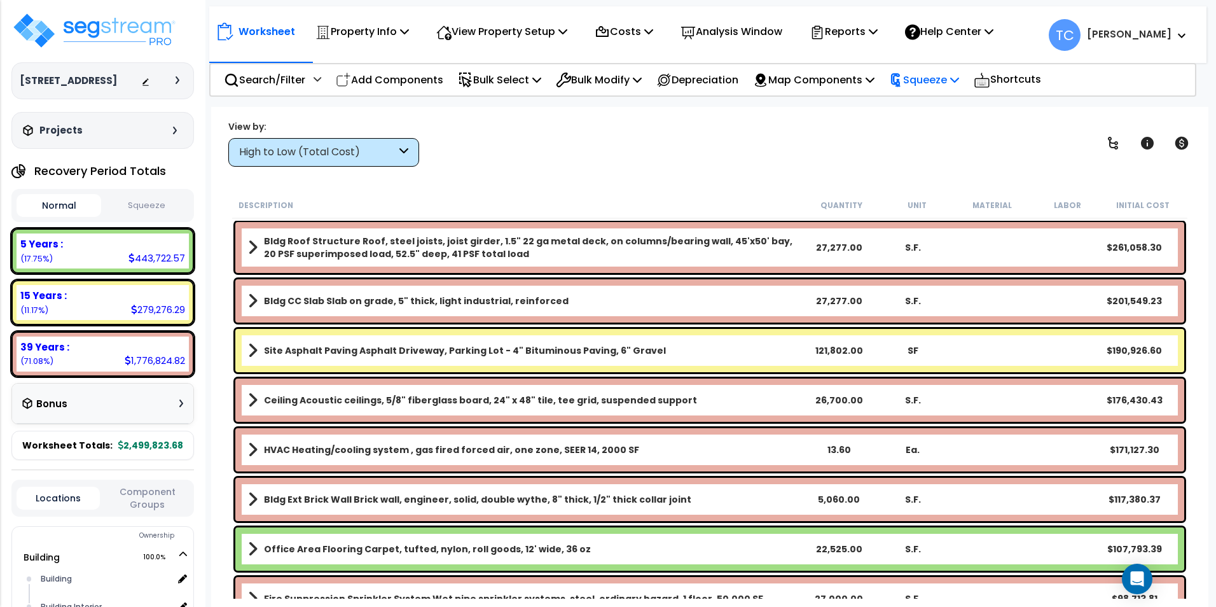
click at [940, 83] on p "Squeeze" at bounding box center [924, 79] width 70 height 17
click at [940, 106] on link "Squeeze" at bounding box center [945, 107] width 126 height 25
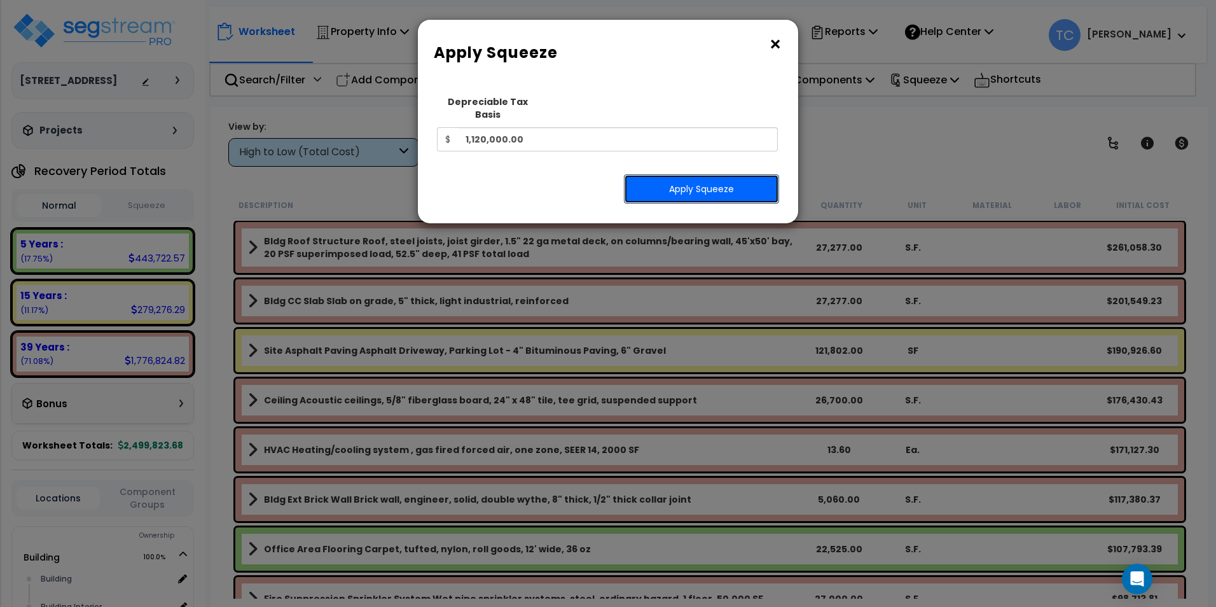
click at [734, 187] on button "Apply Squeeze" at bounding box center [701, 188] width 155 height 29
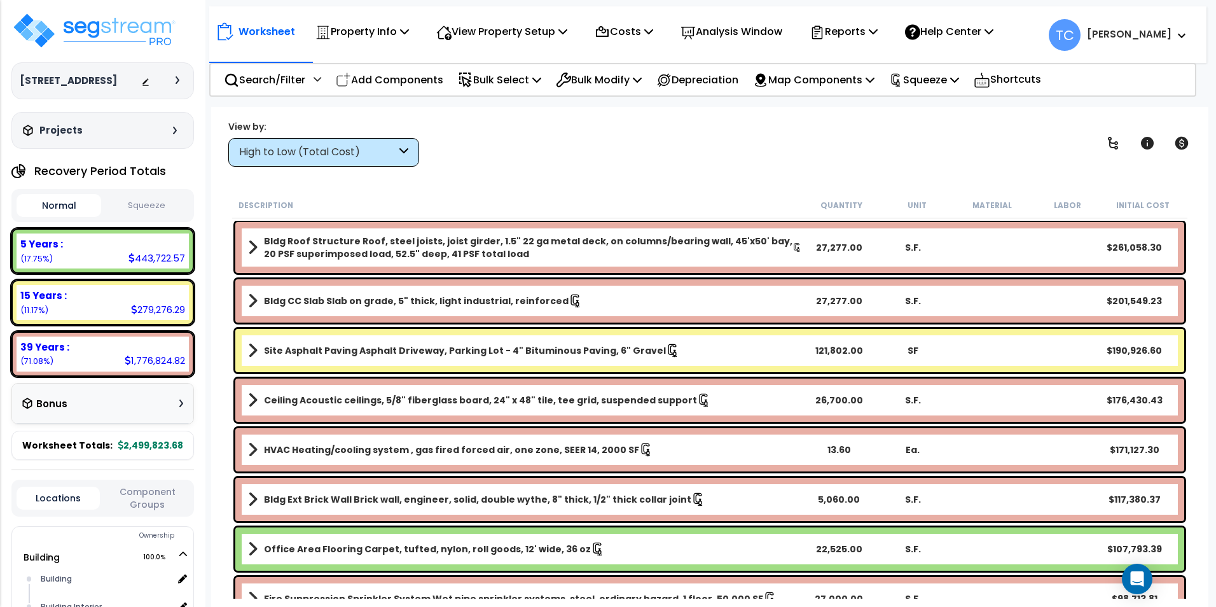
click at [165, 210] on button "Squeeze" at bounding box center [146, 206] width 85 height 22
click at [365, 160] on div "High to Low (Total Cost)" at bounding box center [323, 152] width 191 height 29
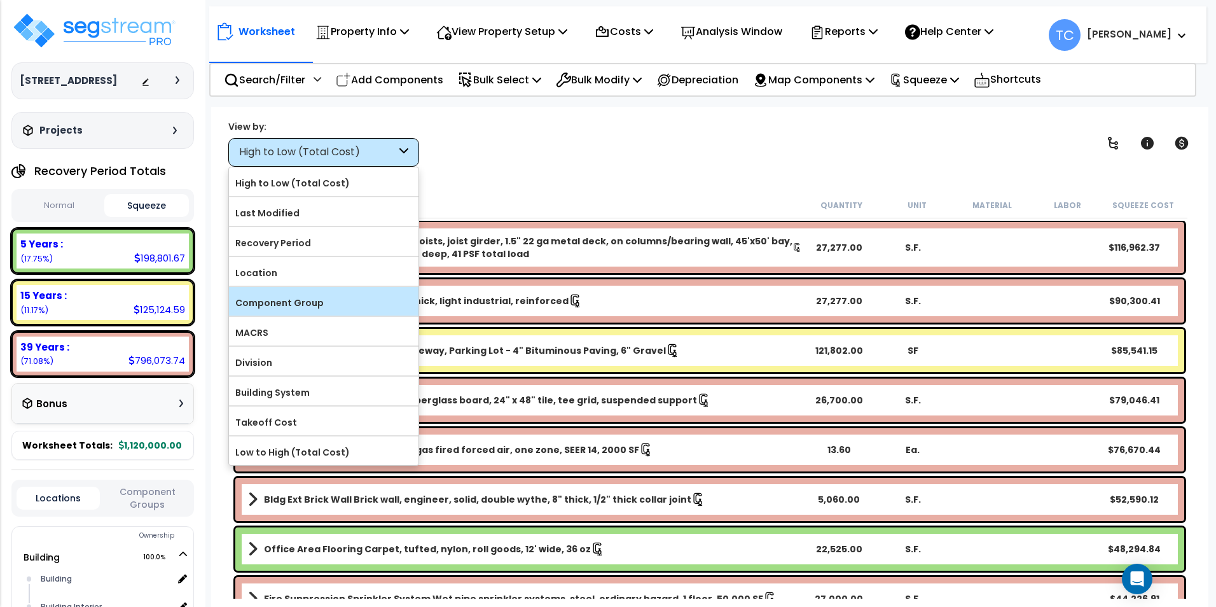
click at [308, 299] on label "Component Group" at bounding box center [323, 302] width 189 height 19
click at [0, 0] on input "Component Group" at bounding box center [0, 0] width 0 height 0
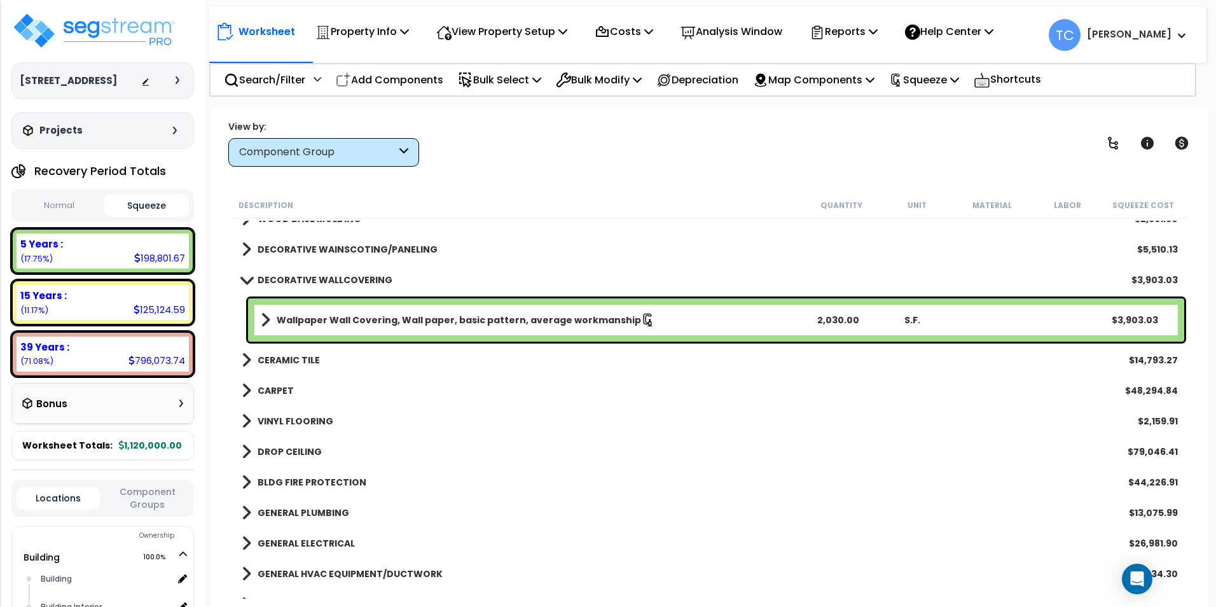
scroll to position [699, 0]
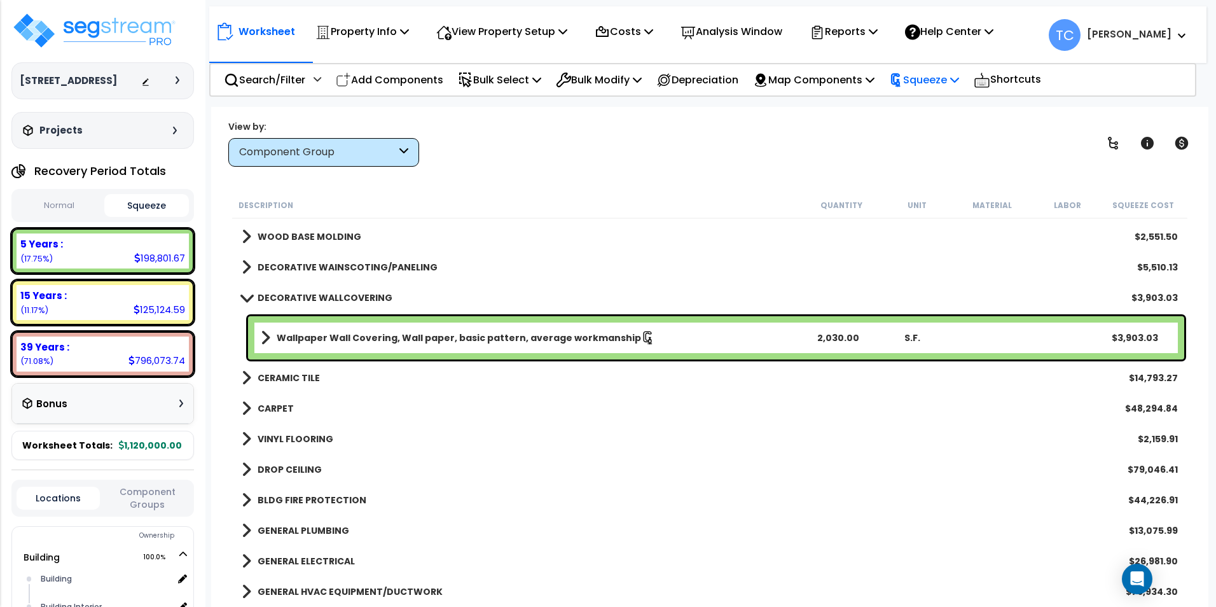
click at [932, 88] on p "Squeeze" at bounding box center [924, 79] width 70 height 17
click at [930, 138] on link "Reset Squeeze" at bounding box center [945, 134] width 126 height 25
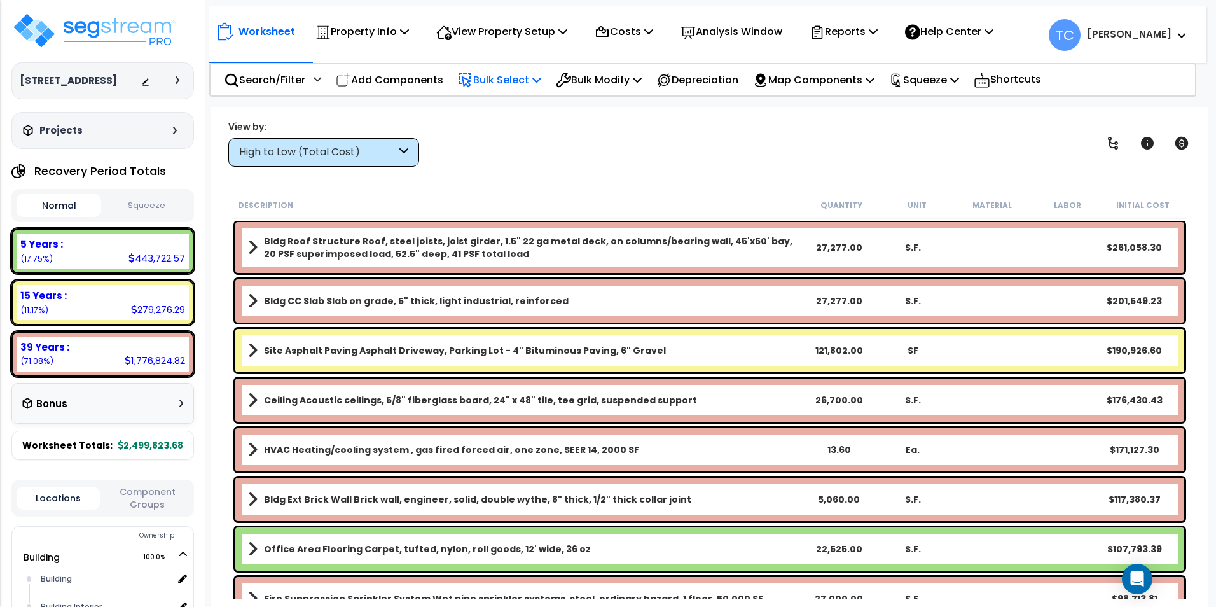
click at [504, 78] on p "Bulk Select" at bounding box center [499, 79] width 83 height 17
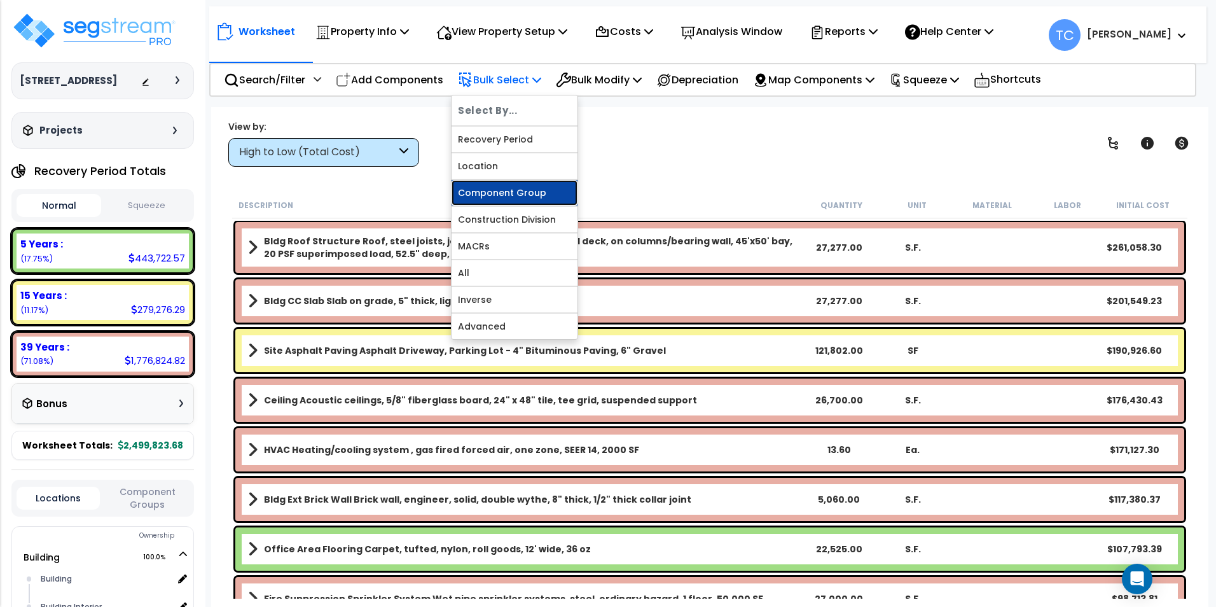
click at [522, 193] on link "Component Group" at bounding box center [514, 192] width 126 height 25
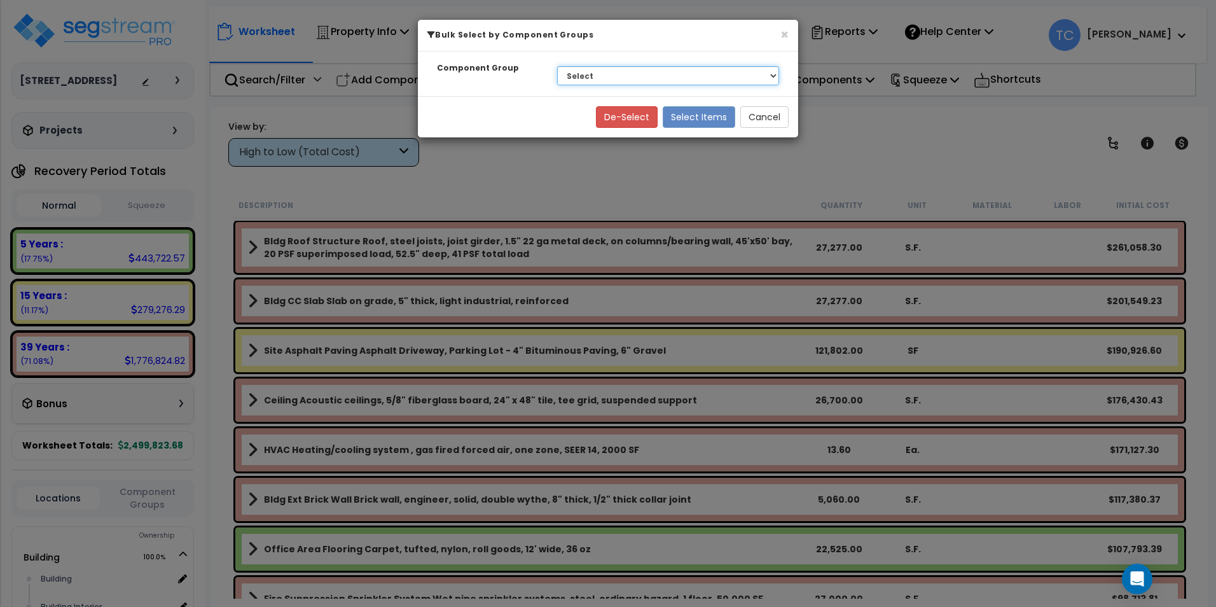
drag, startPoint x: 600, startPoint y: 73, endPoint x: 605, endPoint y: 85, distance: 12.5
click at [600, 73] on select "Select BLDG FOUNDATIONS BLDG CONCRETE SLAB ON GRADE EXTERIOR BRICK WALLS THERMA…" at bounding box center [668, 75] width 222 height 19
select select "15131"
click at [557, 66] on select "Select BLDG FOUNDATIONS BLDG CONCRETE SLAB ON GRADE EXTERIOR BRICK WALLS THERMA…" at bounding box center [668, 75] width 222 height 19
click at [703, 127] on button "Select Items" at bounding box center [698, 117] width 72 height 22
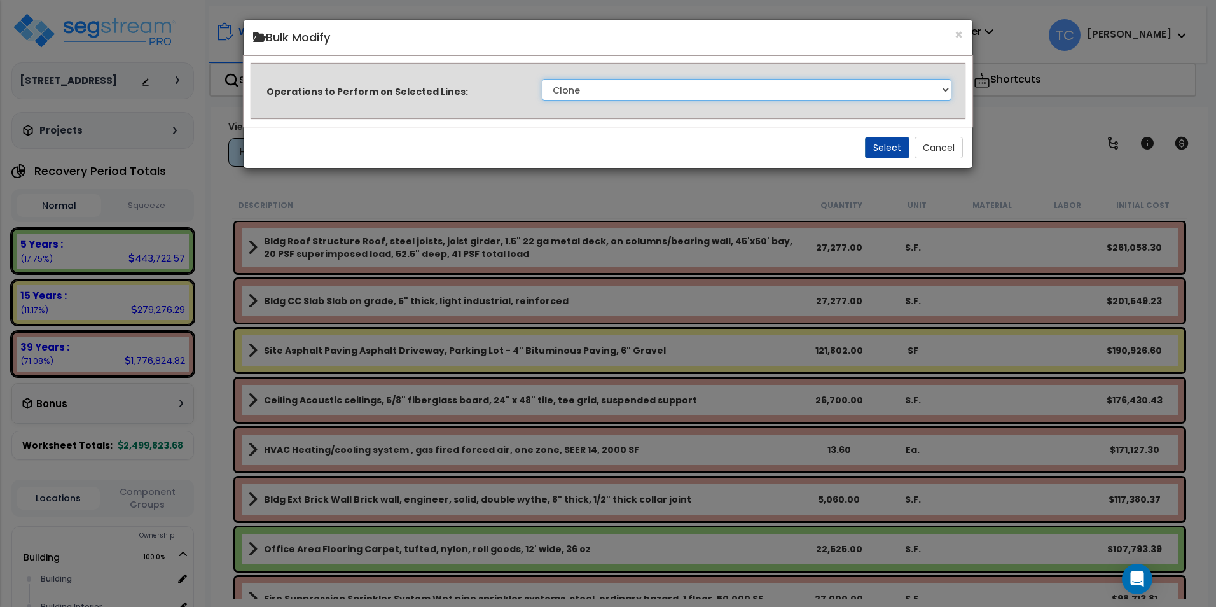
click at [662, 87] on select "Clone Delete Delete Zero Quantities Modify Component Group Modify Cost Sources …" at bounding box center [746, 90] width 409 height 22
select select "modifyTotalCostFactor"
click at [542, 79] on select "Clone Delete Delete Zero Quantities Modify Component Group Modify Cost Sources …" at bounding box center [746, 90] width 409 height 22
click at [886, 146] on button "Select" at bounding box center [887, 148] width 45 height 22
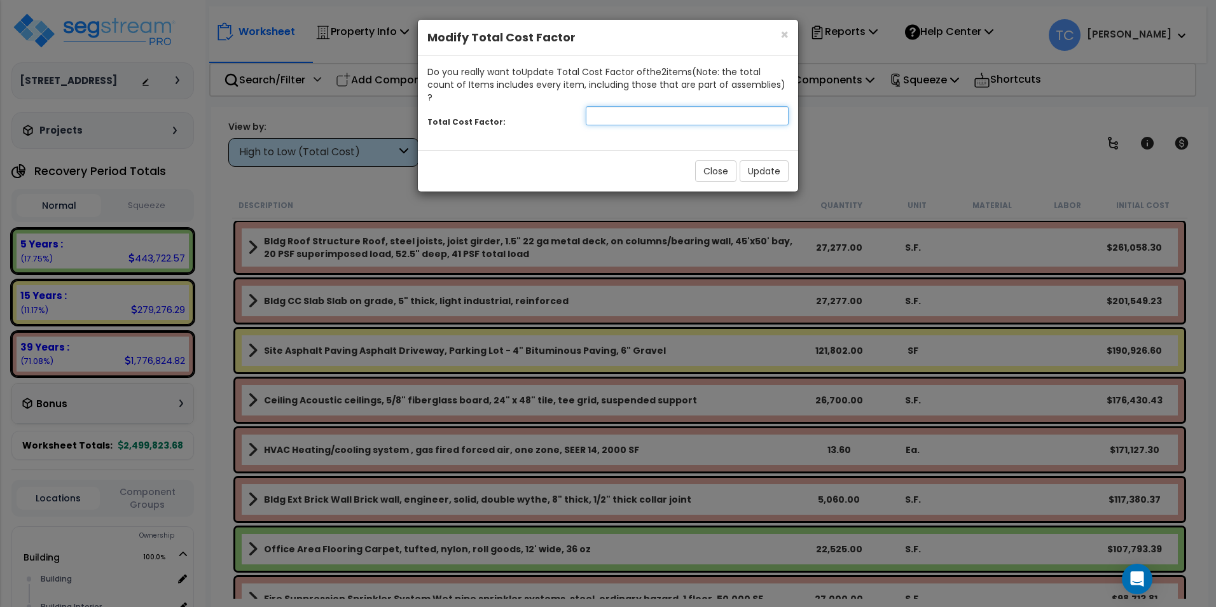
click at [662, 110] on input "number" at bounding box center [687, 115] width 203 height 19
type input "2.5"
click at [757, 160] on button "Update" at bounding box center [763, 171] width 49 height 22
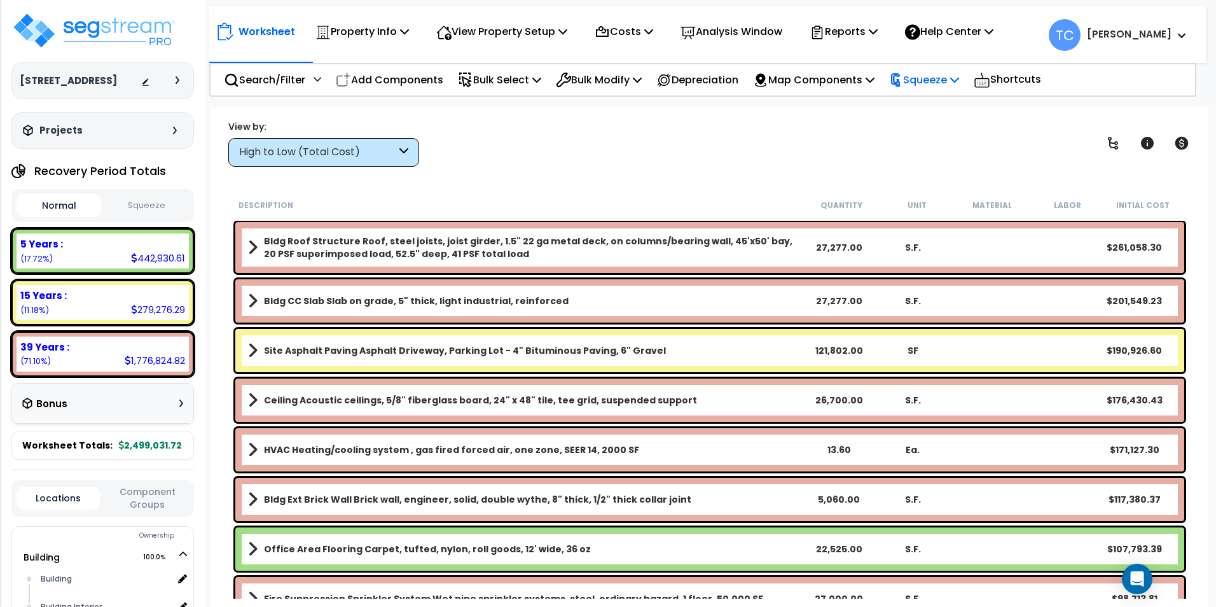
drag, startPoint x: 950, startPoint y: 68, endPoint x: 949, endPoint y: 81, distance: 13.4
click at [950, 68] on div "Squeeze" at bounding box center [924, 80] width 70 height 30
click at [947, 109] on link "Squeeze" at bounding box center [945, 107] width 126 height 25
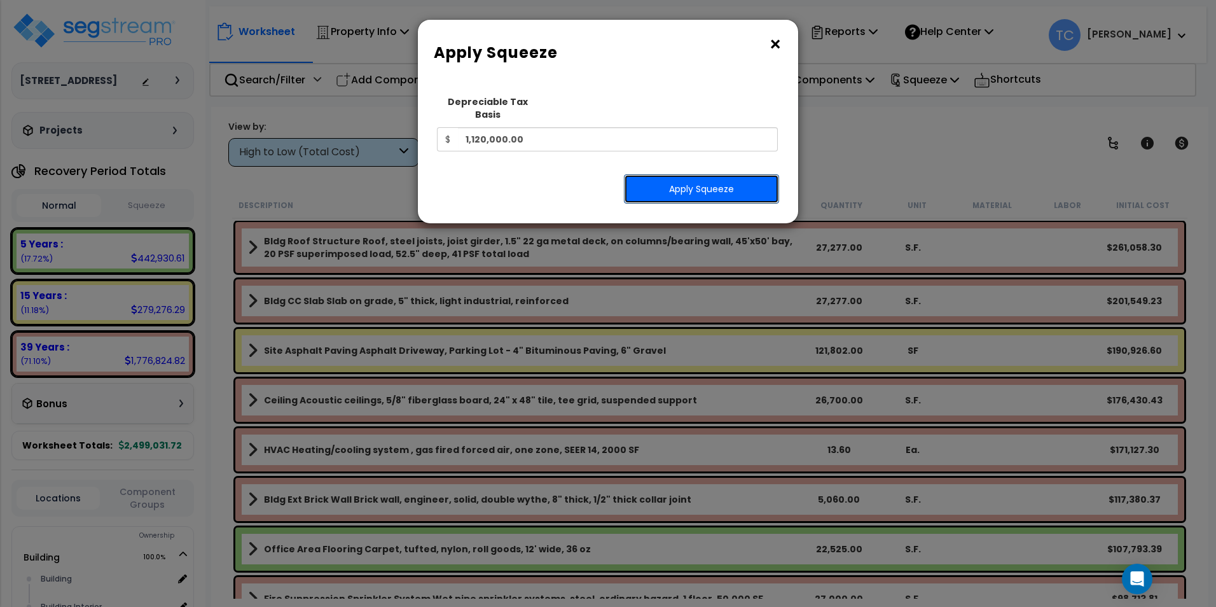
click at [665, 174] on button "Apply Squeeze" at bounding box center [701, 188] width 155 height 29
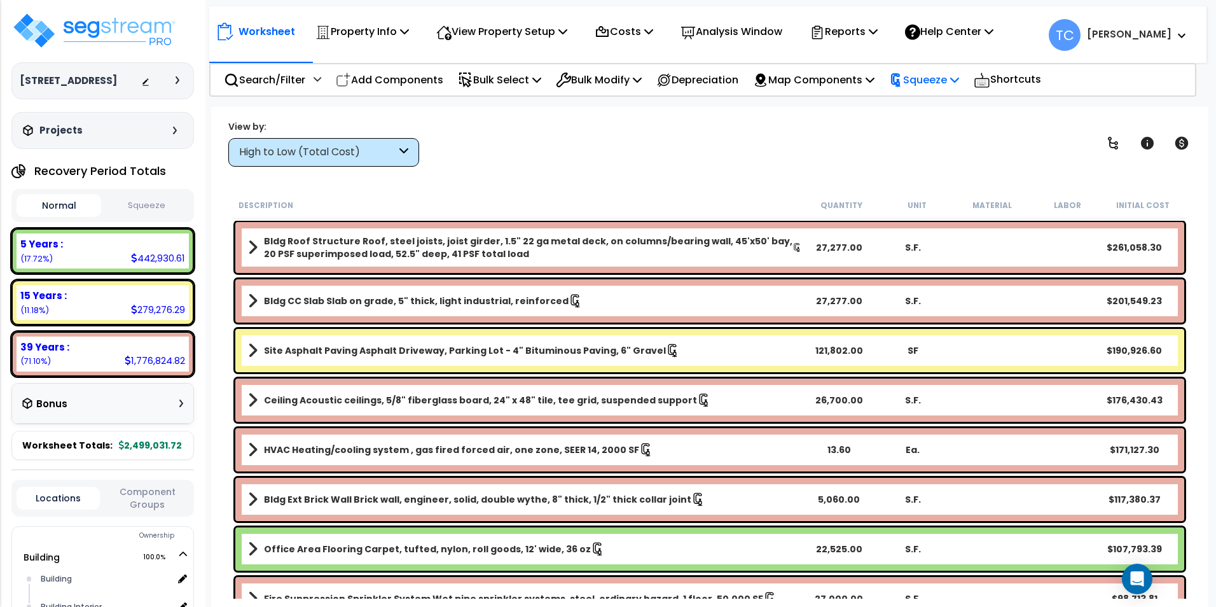
click at [953, 90] on div "Squeeze" at bounding box center [924, 80] width 70 height 30
click at [813, 135] on div "View by: High to Low (Total Cost) High to Low (Total Cost)" at bounding box center [709, 143] width 971 height 47
click at [116, 200] on button "Squeeze" at bounding box center [146, 206] width 85 height 22
click at [387, 165] on div "High to Low (Total Cost)" at bounding box center [323, 152] width 191 height 29
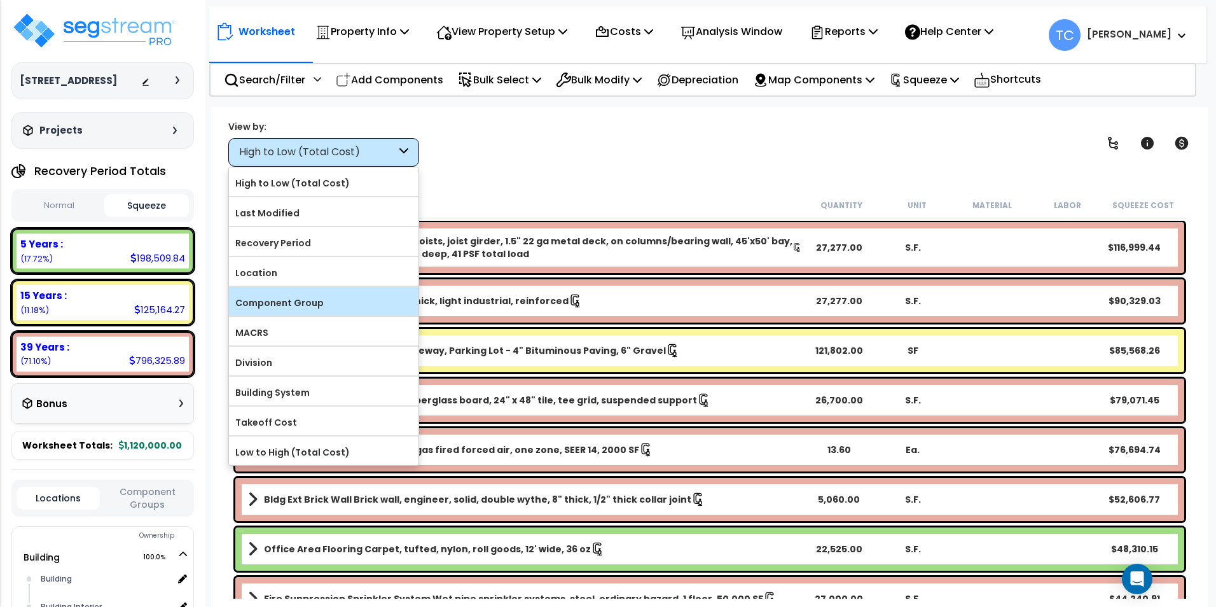
click at [352, 308] on label "Component Group" at bounding box center [323, 302] width 189 height 19
click at [0, 0] on input "Component Group" at bounding box center [0, 0] width 0 height 0
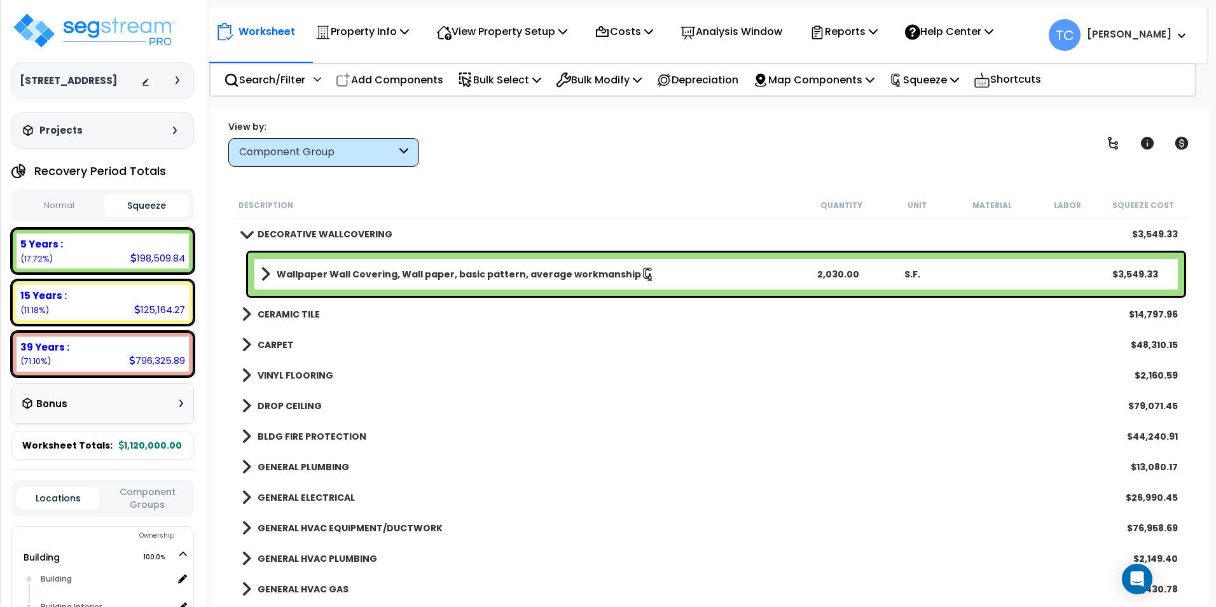
scroll to position [699, 0]
